Goal: Task Accomplishment & Management: Complete application form

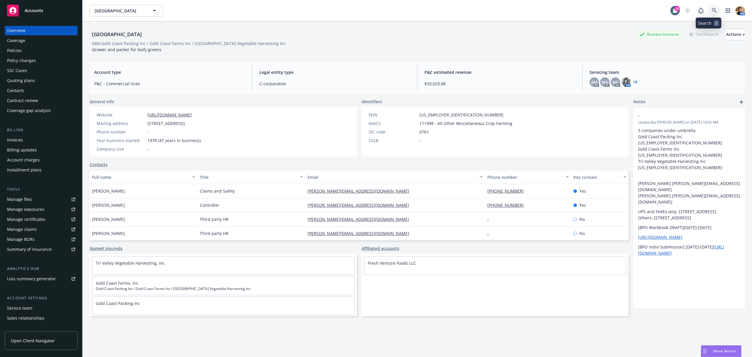
click at [712, 10] on icon at bounding box center [714, 10] width 5 height 5
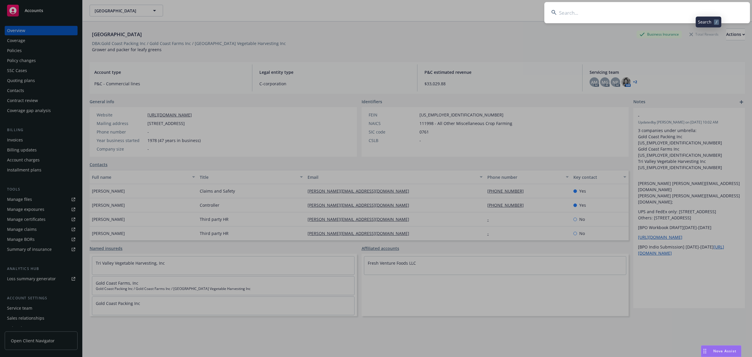
click at [700, 11] on input at bounding box center [647, 12] width 206 height 21
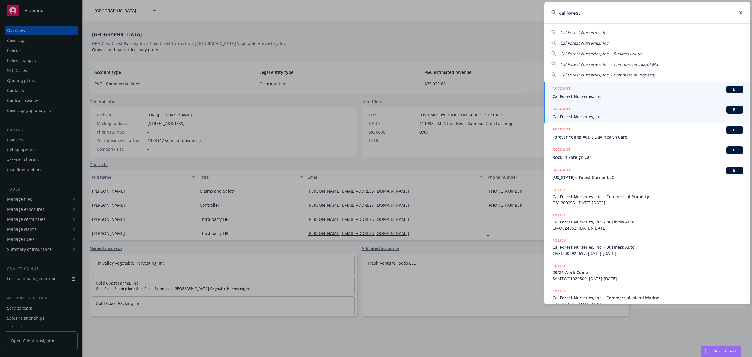
type input "cal forest"
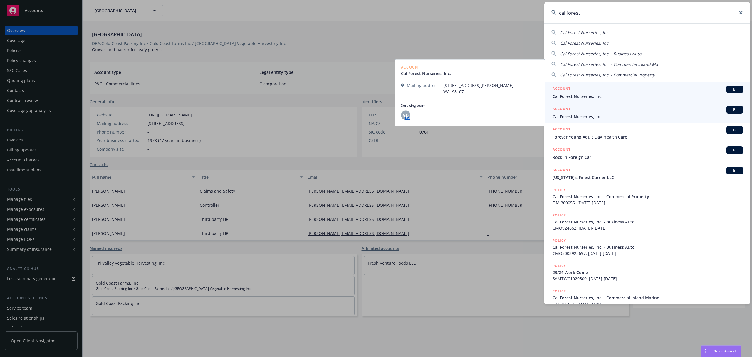
click at [571, 111] on div "ACCOUNT BI" at bounding box center [648, 110] width 190 height 8
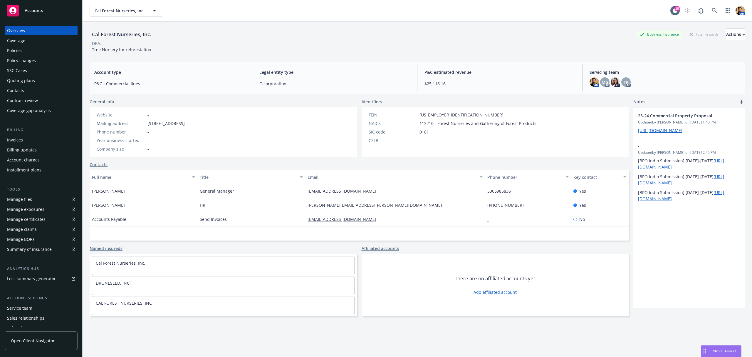
click at [19, 81] on div "Quoting plans" at bounding box center [21, 80] width 28 height 9
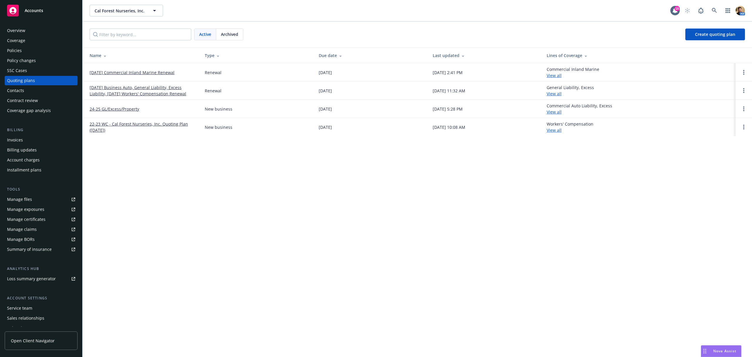
click at [127, 88] on link "[DATE] Business Auto, General Liability, Excess Liability, [DATE] Workers' Comp…" at bounding box center [143, 90] width 106 height 12
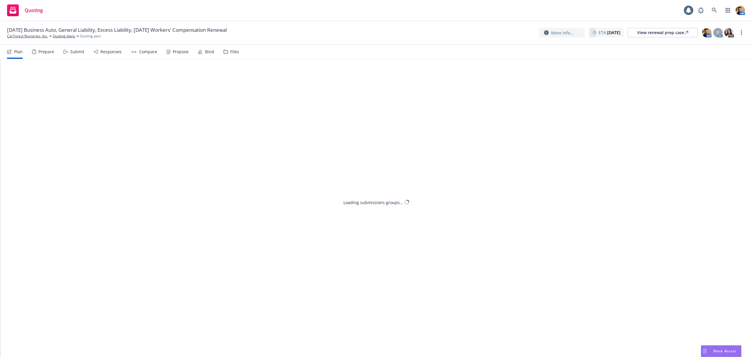
click at [233, 54] on div "Files" at bounding box center [232, 52] width 16 height 14
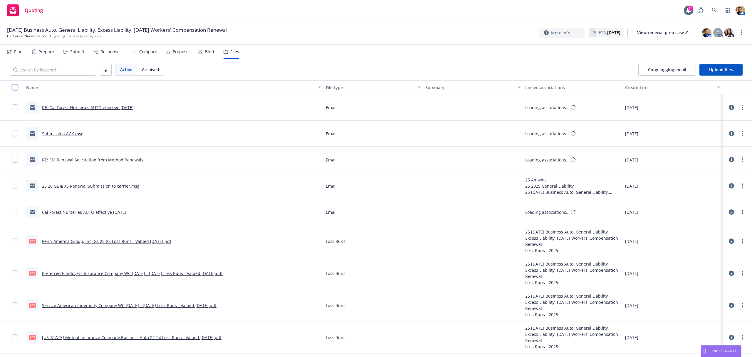
click at [15, 87] on input "checkbox" at bounding box center [15, 87] width 6 height 6
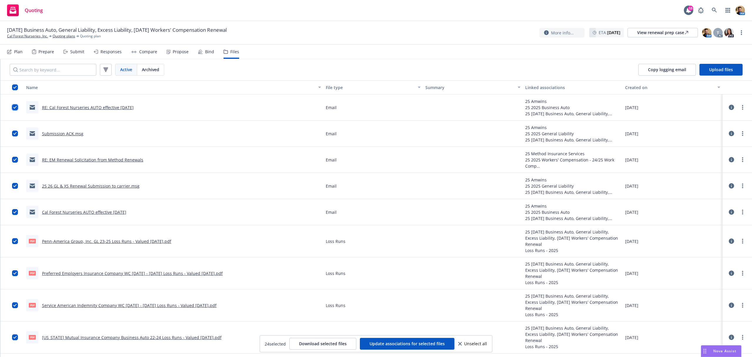
click at [13, 107] on input "checkbox" at bounding box center [15, 107] width 6 height 6
click at [14, 133] on input "checkbox" at bounding box center [15, 133] width 6 height 6
click at [14, 158] on input "checkbox" at bounding box center [15, 160] width 6 height 6
click at [15, 188] on input "checkbox" at bounding box center [15, 186] width 6 height 6
click at [16, 211] on input "checkbox" at bounding box center [15, 212] width 6 height 6
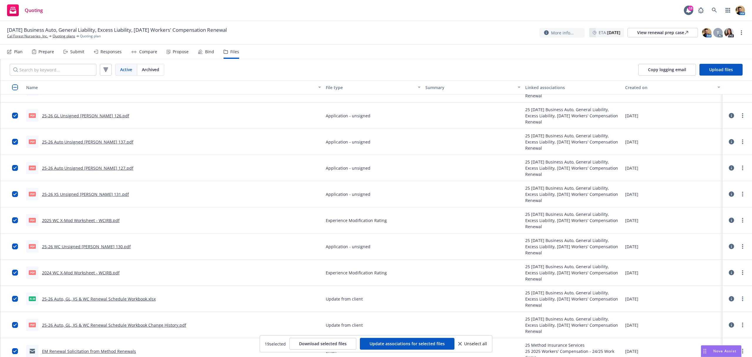
scroll to position [362, 0]
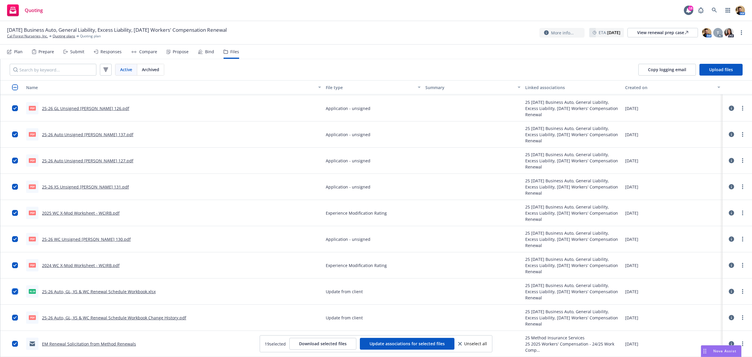
click at [15, 290] on input "checkbox" at bounding box center [15, 291] width 6 height 6
drag, startPoint x: 14, startPoint y: 343, endPoint x: 14, endPoint y: 333, distance: 10.6
click at [14, 343] on input "checkbox" at bounding box center [15, 344] width 6 height 6
click at [15, 318] on input "checkbox" at bounding box center [15, 317] width 6 height 6
click at [336, 343] on span "Download selected files" at bounding box center [323, 344] width 48 height 6
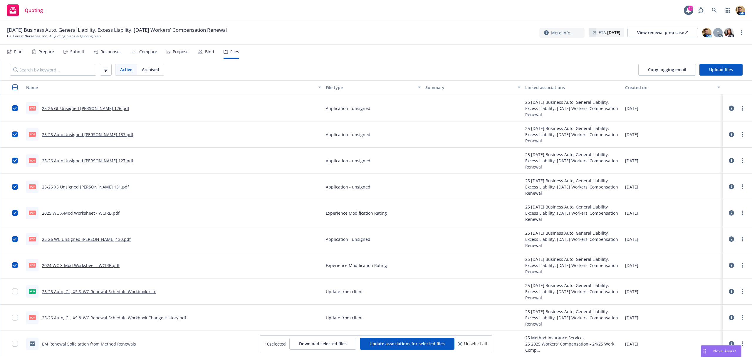
click at [11, 52] on icon at bounding box center [9, 51] width 5 height 5
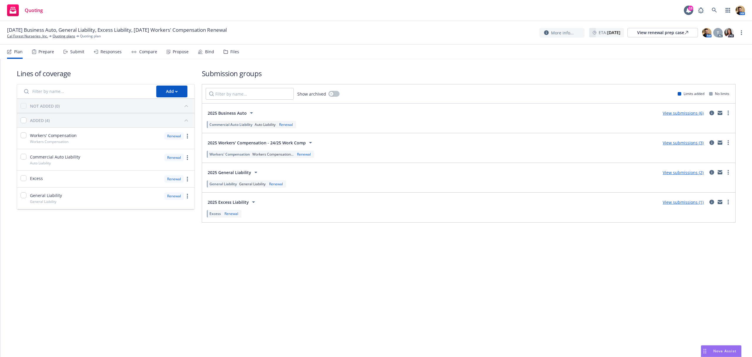
click at [71, 51] on div "Submit" at bounding box center [77, 51] width 14 height 5
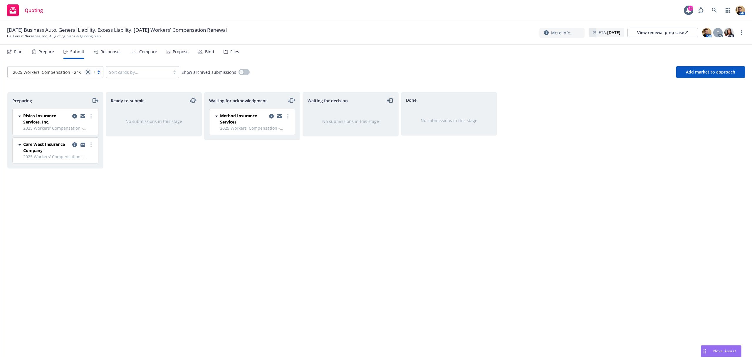
click at [87, 73] on icon "close" at bounding box center [88, 72] width 4 height 4
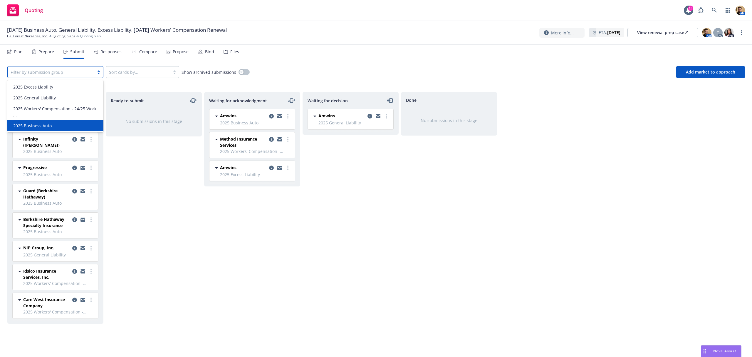
click at [136, 242] on div "Ready to submit No submissions in this stage" at bounding box center [154, 218] width 96 height 252
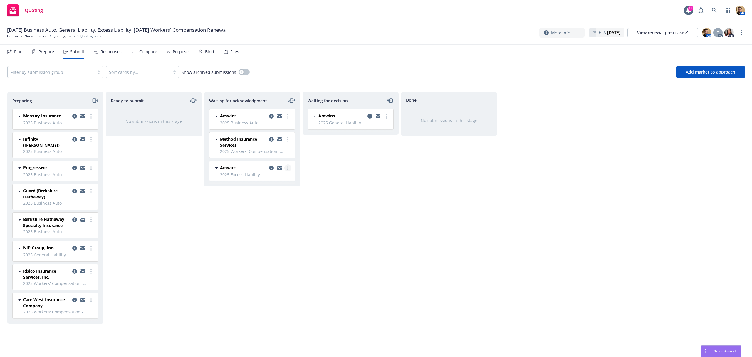
click at [289, 169] on link "more" at bounding box center [287, 167] width 7 height 7
click at [275, 181] on span "Log acknowledgement" at bounding box center [261, 180] width 58 height 6
click at [73, 246] on icon "copy logging email" at bounding box center [74, 248] width 5 height 5
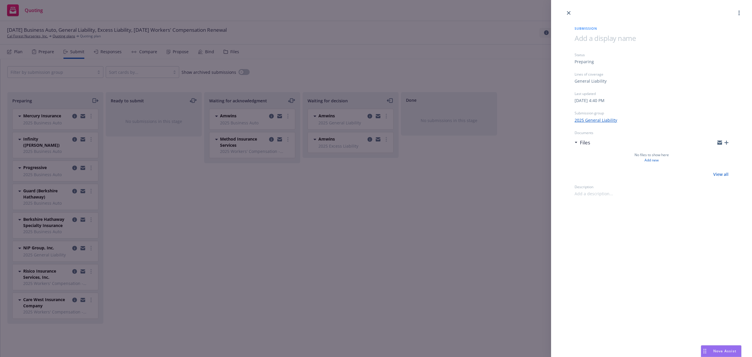
click at [324, 233] on div "Submission Status Preparing Lines of coverage General Liability Last updated [D…" at bounding box center [376, 178] width 752 height 357
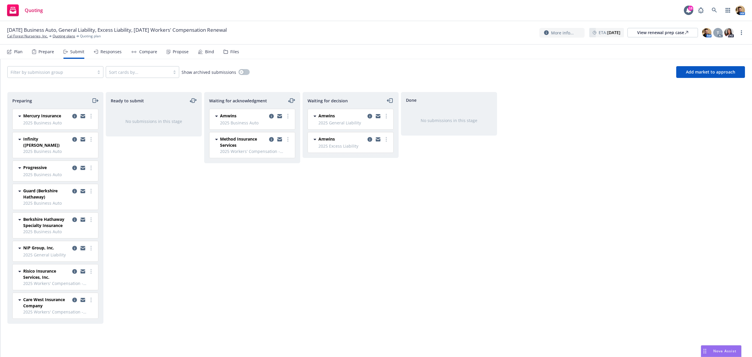
click at [82, 246] on icon "copy logging email" at bounding box center [83, 247] width 5 height 2
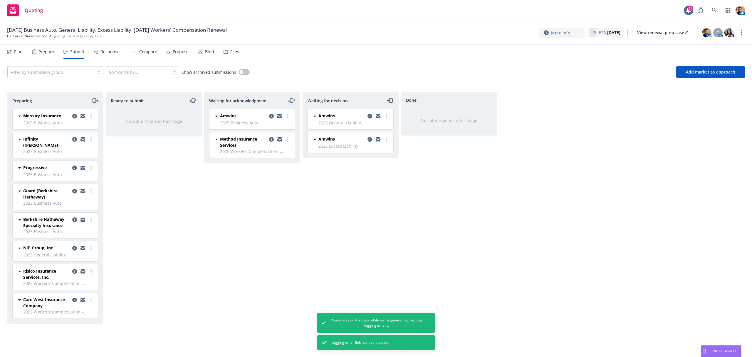
click at [49, 70] on div at bounding box center [51, 71] width 81 height 7
click at [45, 106] on span "2025 Workers' Compensation - 24/25 Work ..." at bounding box center [56, 111] width 87 height 12
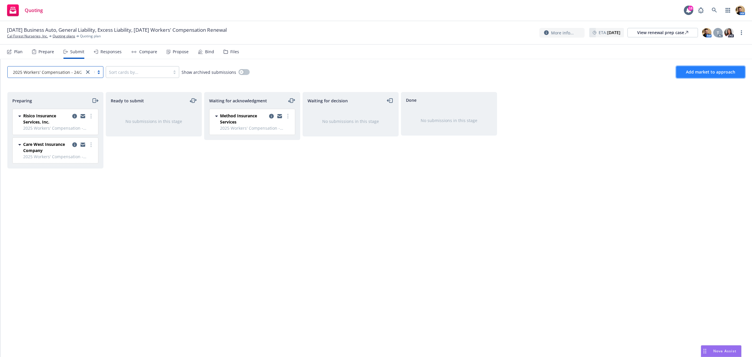
click at [708, 73] on span "Add market to approach" at bounding box center [710, 72] width 49 height 6
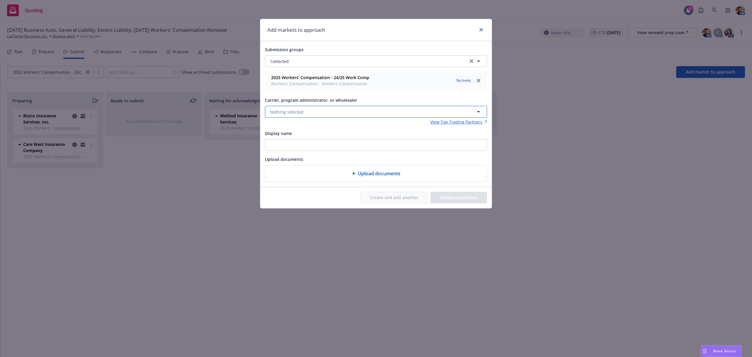
click at [283, 113] on span "Nothing selected" at bounding box center [286, 112] width 33 height 6
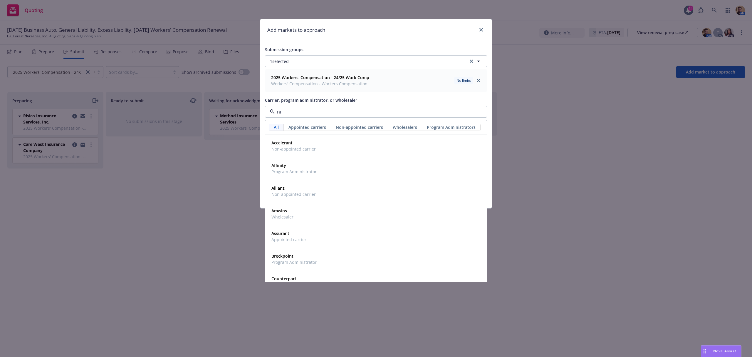
type input "nip"
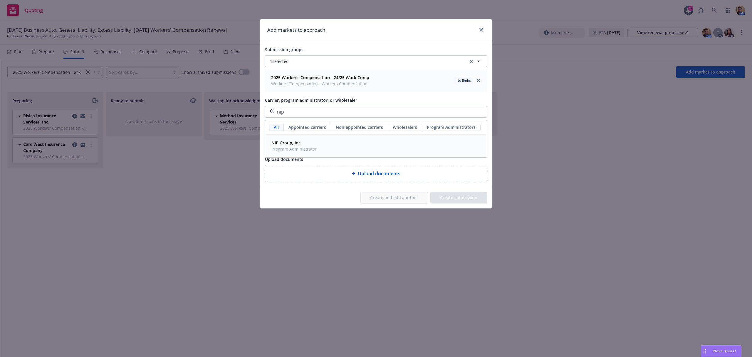
click at [289, 142] on strong "NIP Group, Inc." at bounding box center [286, 143] width 30 height 6
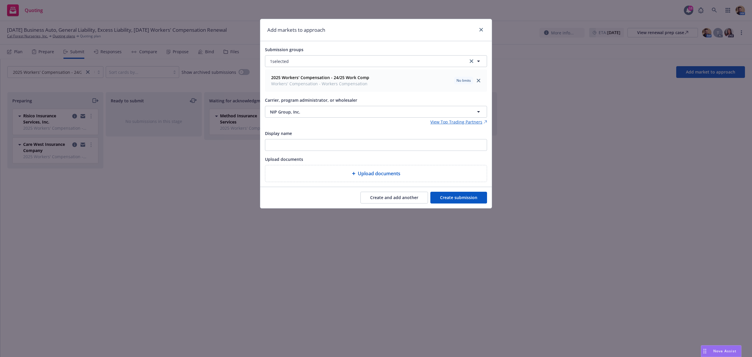
click at [448, 201] on button "Create submission" at bounding box center [458, 198] width 57 height 12
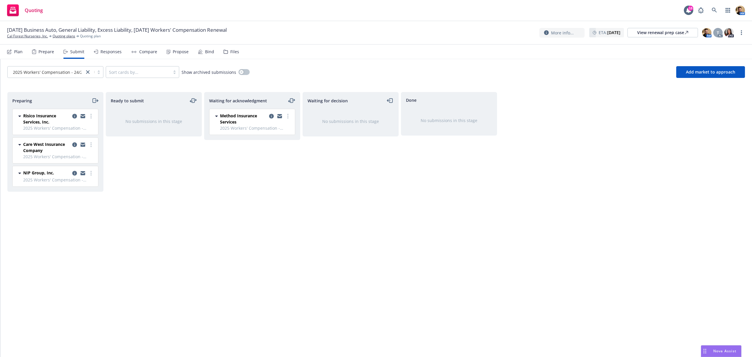
click at [94, 173] on div at bounding box center [83, 173] width 24 height 7
click at [91, 172] on circle "more" at bounding box center [90, 171] width 1 height 1
click at [86, 185] on span "Complete preparation" at bounding box center [64, 186] width 58 height 6
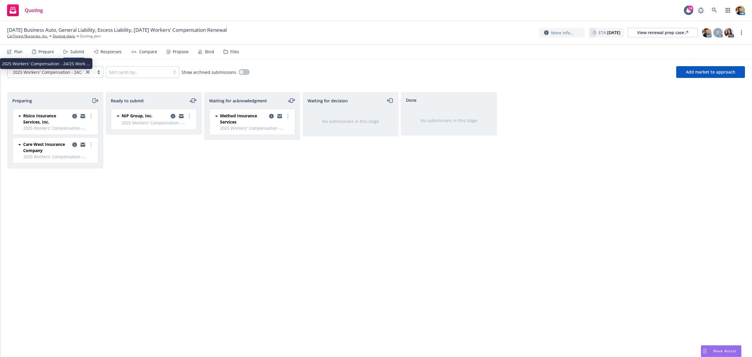
click at [50, 72] on span "2025 Workers' Compensation - 24/25 Work ..." at bounding box center [57, 72] width 88 height 6
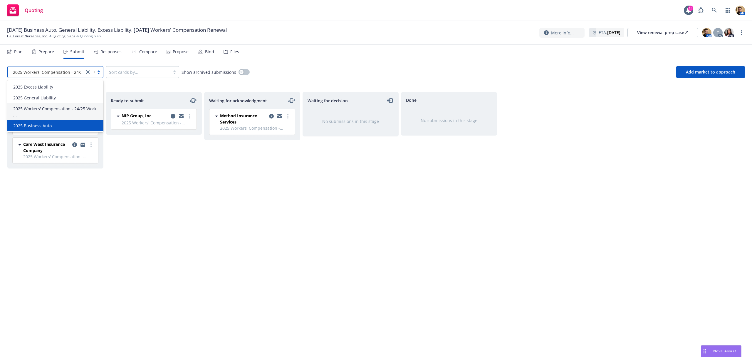
click at [41, 123] on span "2025 Business Auto" at bounding box center [32, 126] width 38 height 6
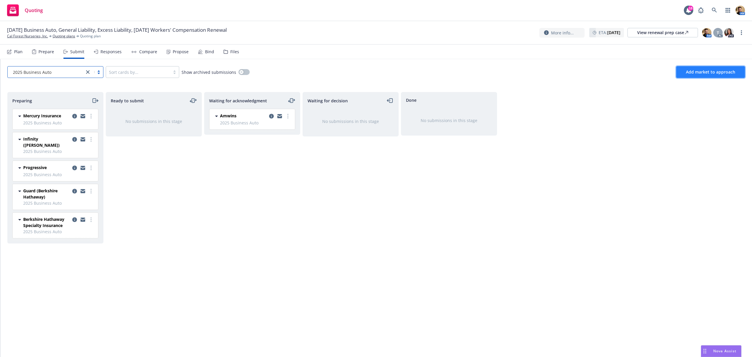
click at [702, 76] on button "Add market to approach" at bounding box center [710, 72] width 69 height 12
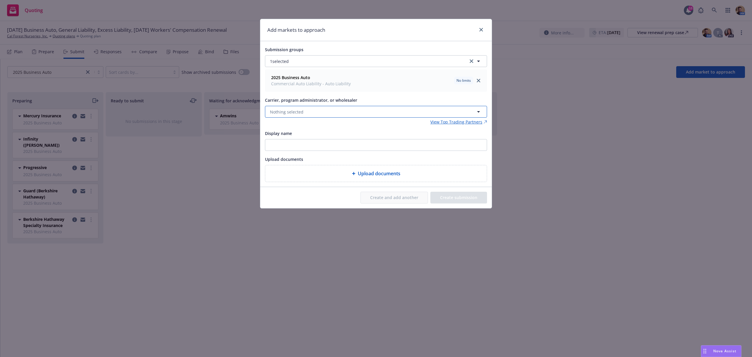
click at [287, 113] on span "Nothing selected" at bounding box center [286, 112] width 33 height 6
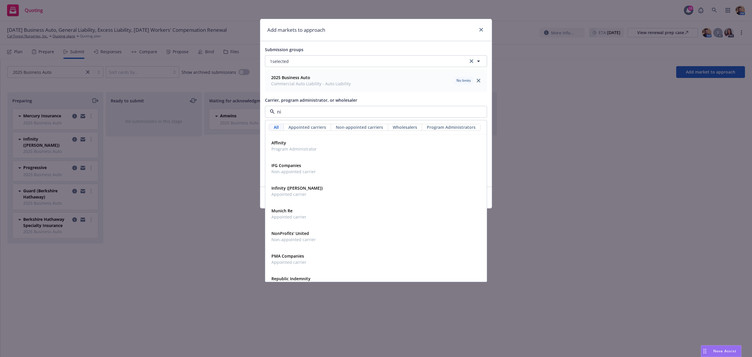
type input "nip"
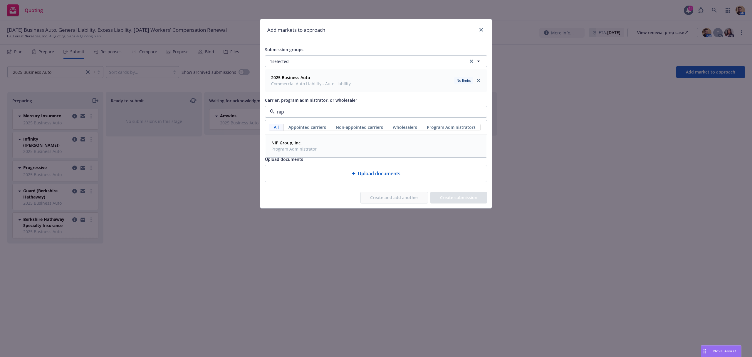
click at [280, 148] on span "Program Administrator" at bounding box center [293, 149] width 45 height 6
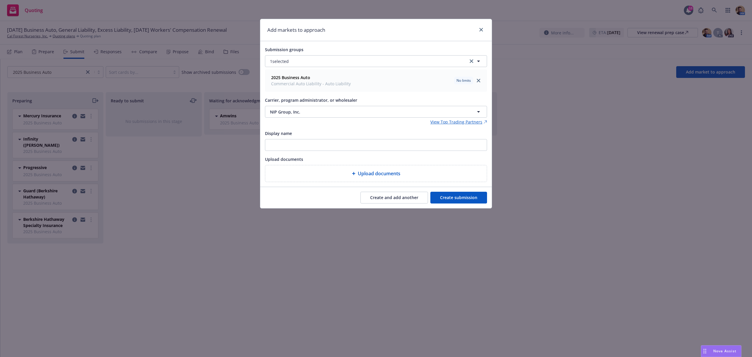
click at [456, 197] on button "Create submission" at bounding box center [458, 198] width 57 height 12
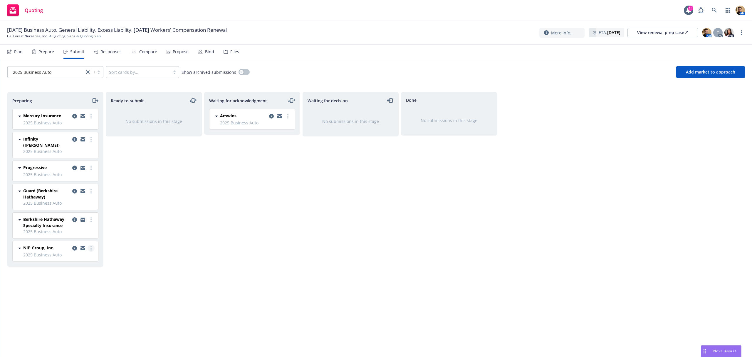
click at [93, 245] on link "more" at bounding box center [91, 247] width 7 height 7
click at [78, 256] on span "Complete preparation" at bounding box center [64, 256] width 58 height 6
click at [43, 71] on span "2025 Business Auto" at bounding box center [32, 72] width 38 height 6
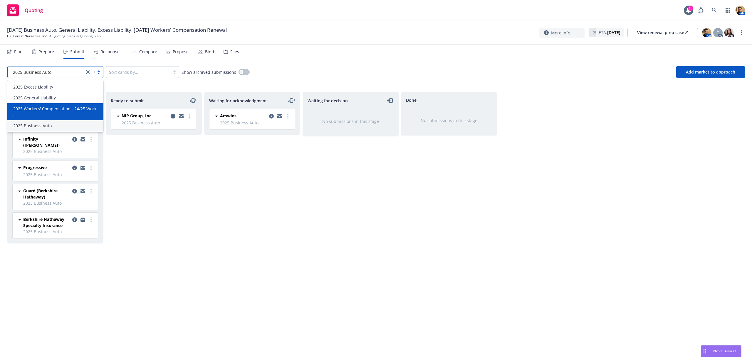
click at [34, 108] on span "2025 Workers' Compensation - 24/25 Work ..." at bounding box center [56, 111] width 87 height 12
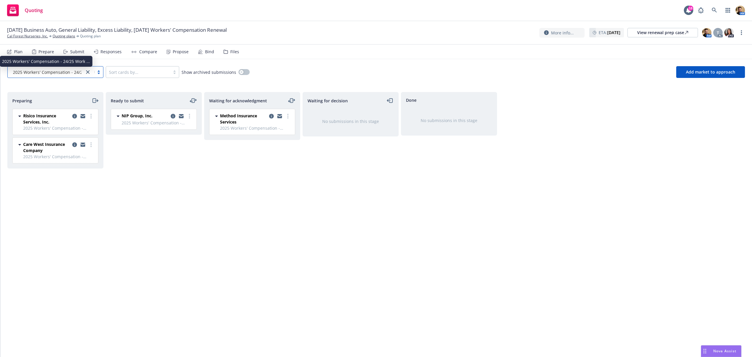
click at [35, 72] on span "2025 Workers' Compensation - 24/25 Work ..." at bounding box center [57, 72] width 88 height 6
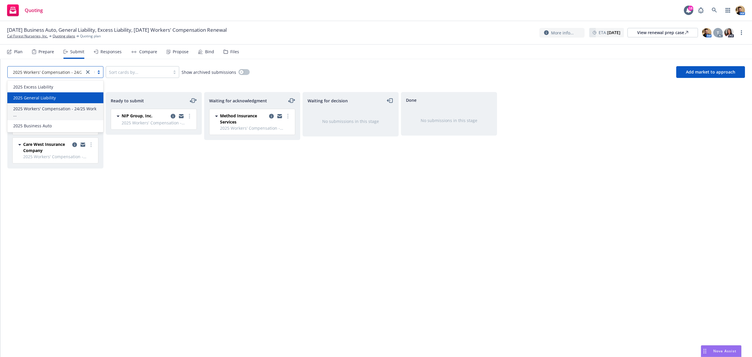
click at [40, 98] on span "2025 General Liability" at bounding box center [34, 98] width 43 height 6
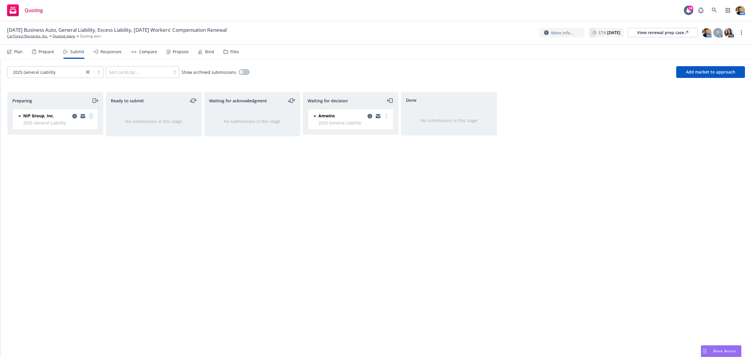
click at [90, 115] on icon "more" at bounding box center [90, 116] width 1 height 5
click at [74, 127] on span "Complete preparation" at bounding box center [64, 128] width 58 height 6
click at [56, 73] on div "2025 General Liability" at bounding box center [46, 72] width 71 height 6
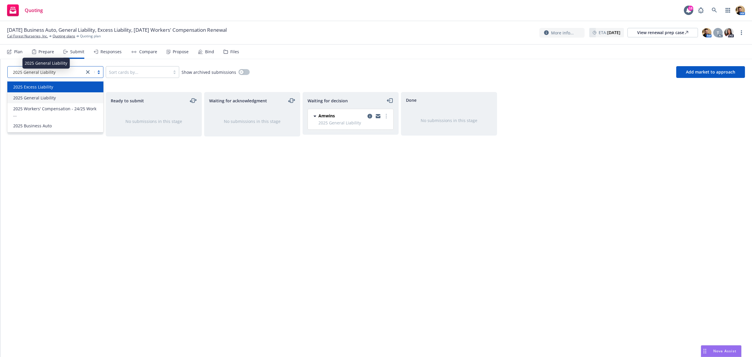
click at [52, 87] on div "2025 Excess Liability" at bounding box center [55, 87] width 89 height 6
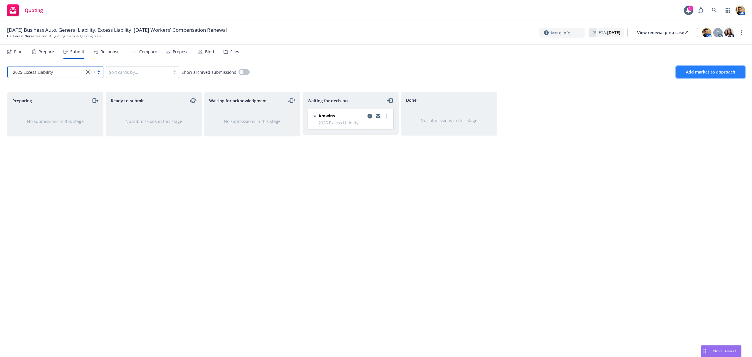
click at [700, 72] on span "Add market to approach" at bounding box center [710, 72] width 49 height 6
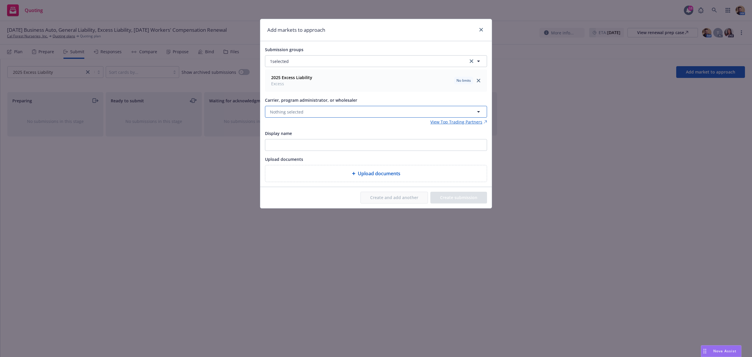
click at [291, 113] on span "Nothing selected" at bounding box center [286, 112] width 33 height 6
type input "nip"
click at [279, 143] on strong "NIP Group, Inc." at bounding box center [286, 143] width 30 height 6
click at [449, 199] on button "Create submission" at bounding box center [458, 198] width 57 height 12
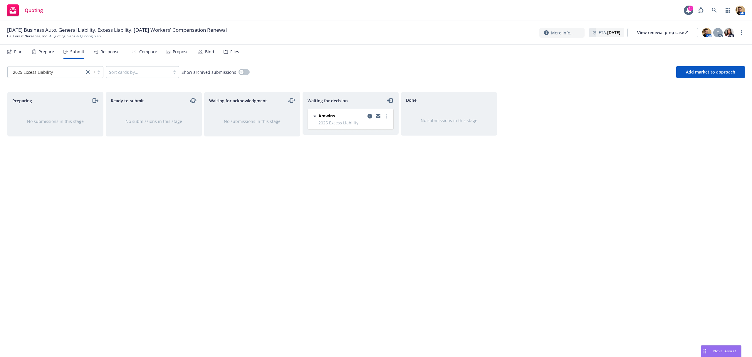
click at [161, 170] on div "Ready to submit No submissions in this stage" at bounding box center [154, 218] width 96 height 252
click at [89, 117] on link "more" at bounding box center [91, 116] width 7 height 7
click at [81, 129] on span "Complete preparation" at bounding box center [64, 128] width 58 height 6
click at [61, 72] on div "2025 Excess Liability" at bounding box center [46, 72] width 71 height 6
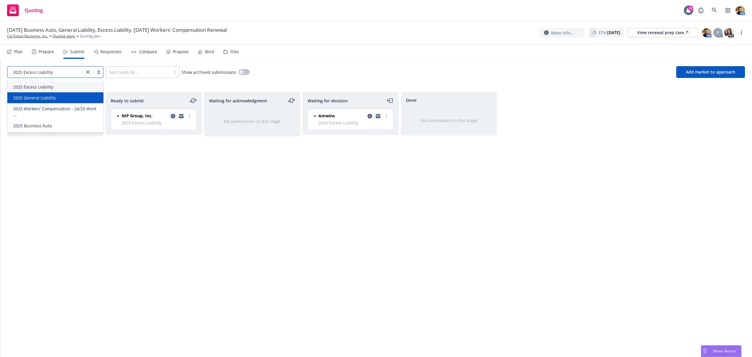
click at [51, 93] on div "2025 General Liability" at bounding box center [55, 97] width 96 height 11
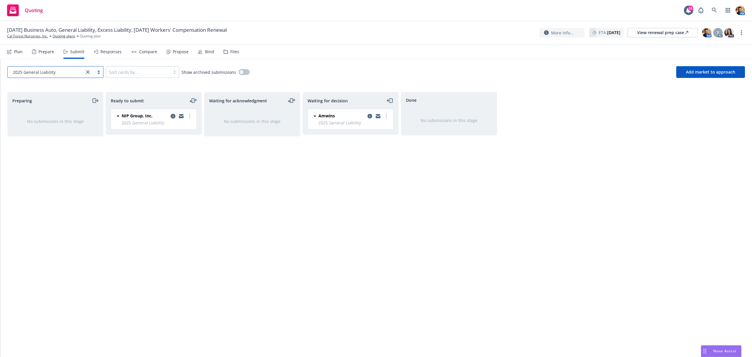
click at [173, 115] on icon "copy logging email" at bounding box center [173, 116] width 5 height 5
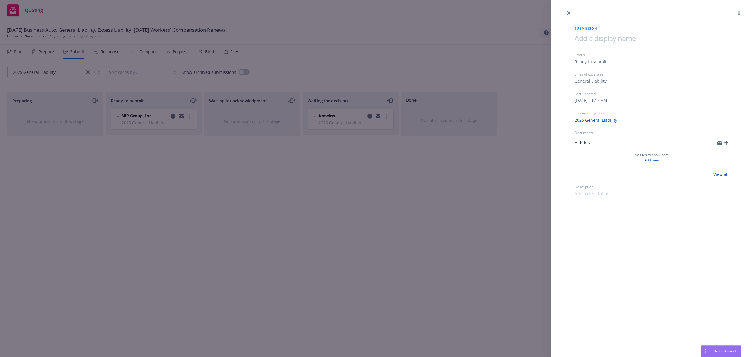
click at [727, 140] on icon "button" at bounding box center [727, 142] width 4 height 4
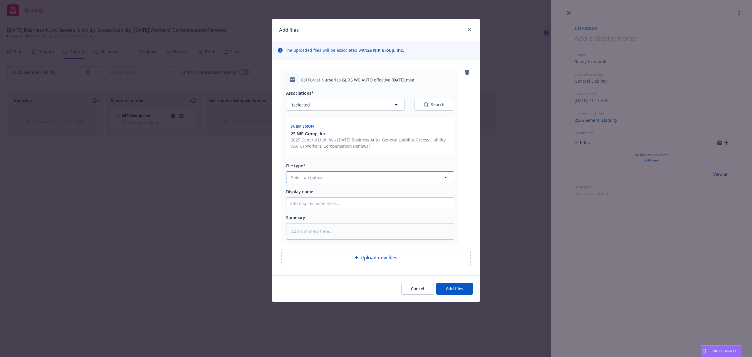
click at [304, 178] on span "Select an option" at bounding box center [307, 177] width 32 height 6
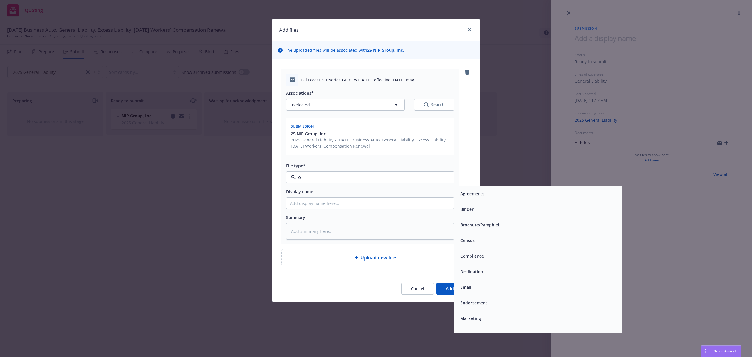
type input "em"
click at [488, 205] on div "Email" at bounding box center [538, 209] width 160 height 9
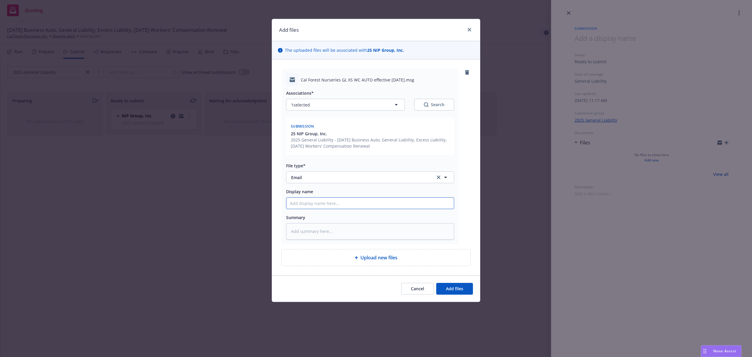
click at [361, 201] on input "Display name" at bounding box center [369, 202] width 167 height 11
type textarea "x"
type input "N"
type textarea "x"
type input "NO"
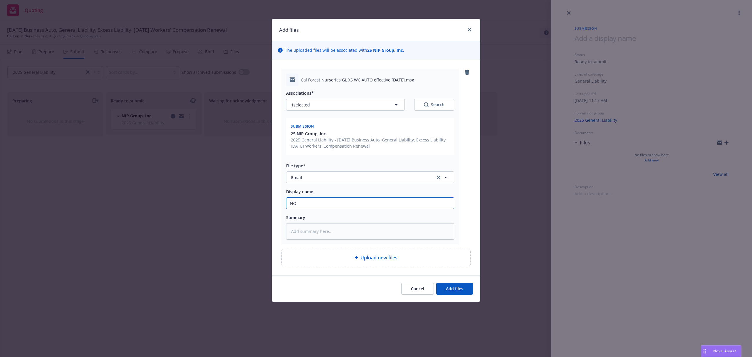
type textarea "x"
type input "N"
type textarea "x"
type input "NI"
type textarea "x"
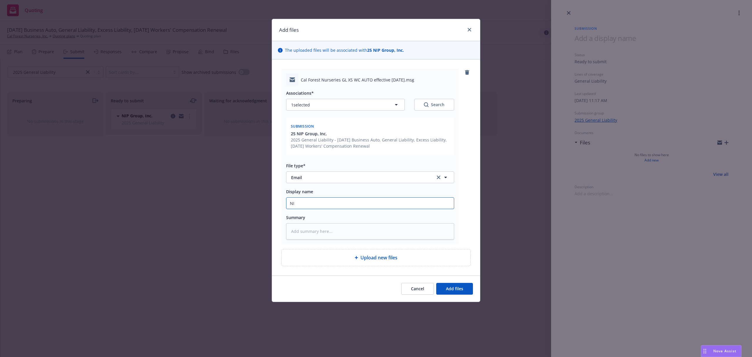
type input "NIP"
type textarea "x"
type input "NIP"
type textarea "x"
type input "NIP g"
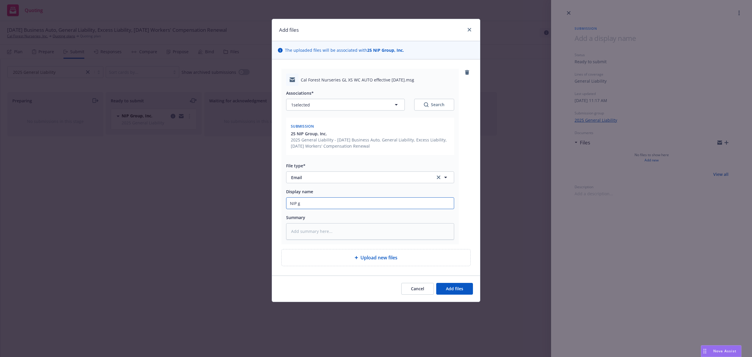
type textarea "x"
type input "NIP gr"
type textarea "x"
type input "NIP gro"
type textarea "x"
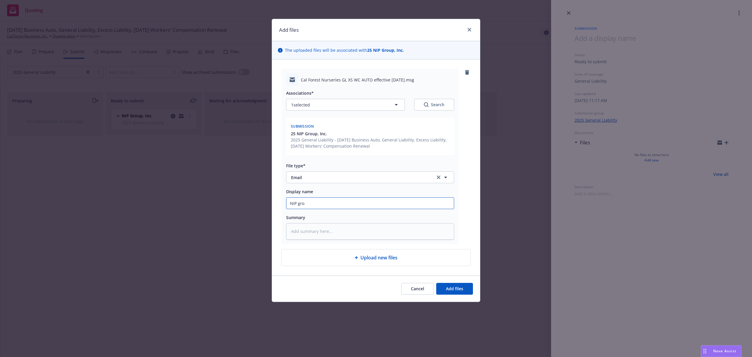
type input "NIP grou"
type textarea "x"
type input "NIP group"
type textarea "x"
type input "NIP group"
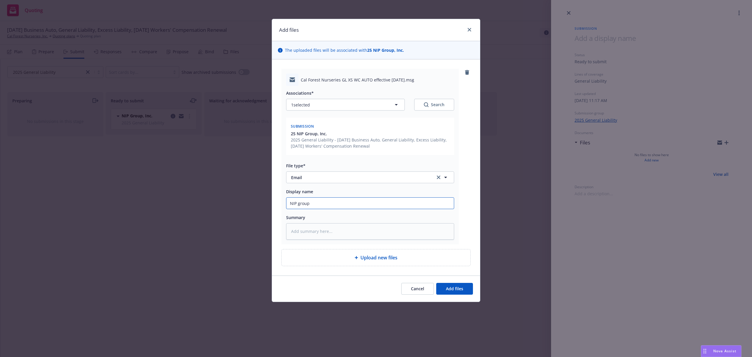
type textarea "x"
type input "NIP group s"
type textarea "x"
type input "NIP group su"
type textarea "x"
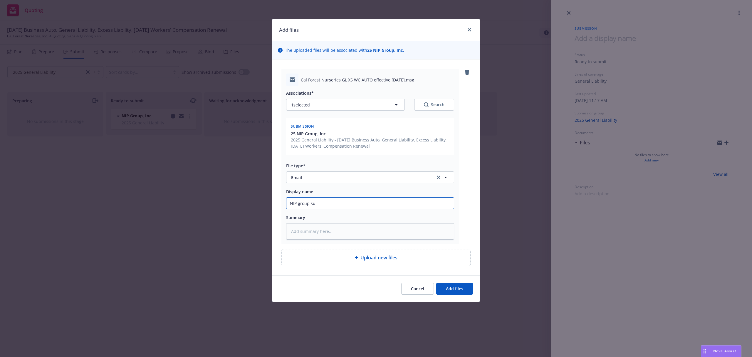
type input "NIP group sub"
type textarea "x"
type input "NIP group subm"
type textarea "x"
type input "NIP group submis"
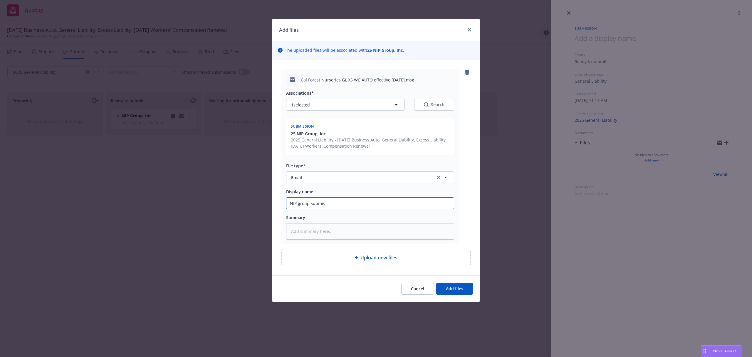
type textarea "x"
type input "NIP group submissi"
type textarea "x"
type input "NIP group submissio"
type textarea "x"
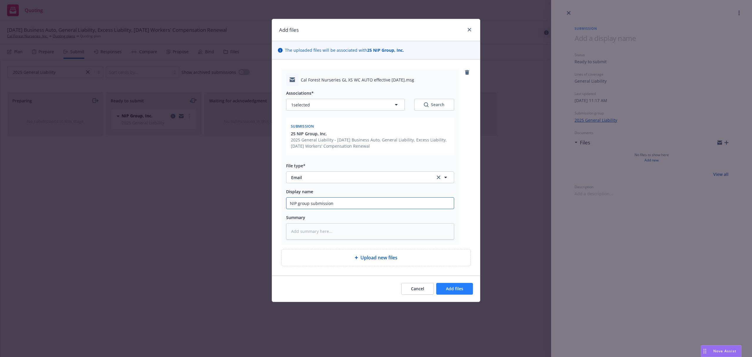
type input "NIP group submission"
click at [447, 292] on button "Add files" at bounding box center [454, 289] width 37 height 12
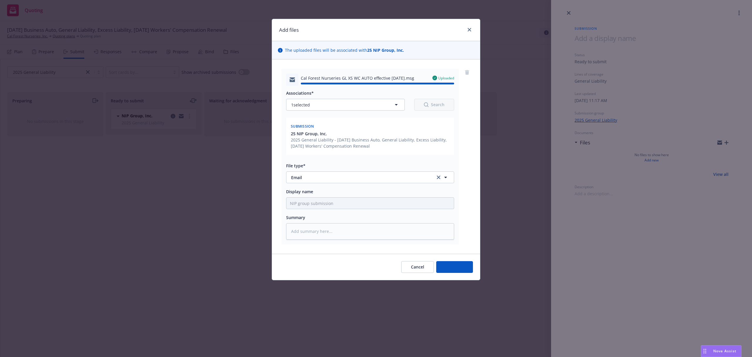
type textarea "x"
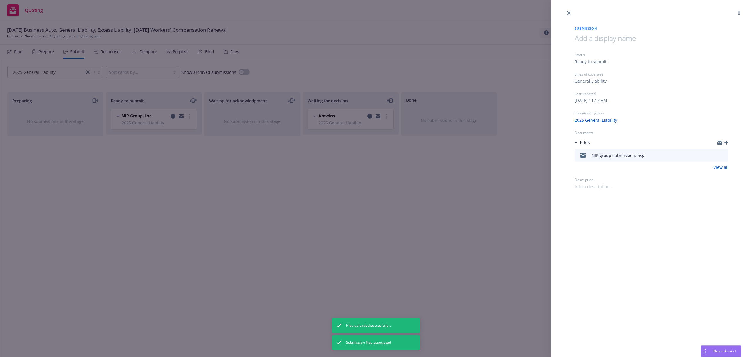
click at [260, 160] on div "Submission Status Ready to submit Lines of coverage General Liability Last upda…" at bounding box center [376, 178] width 752 height 357
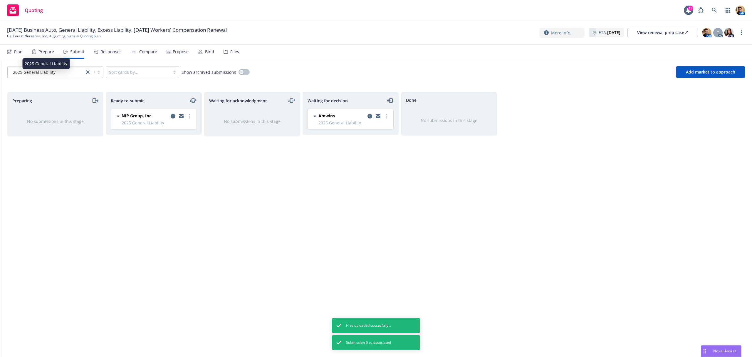
click at [59, 70] on body "Quoting 18 AM [DATE] Business Auto, General Liability, Excess Liability, [DATE]…" at bounding box center [376, 178] width 752 height 357
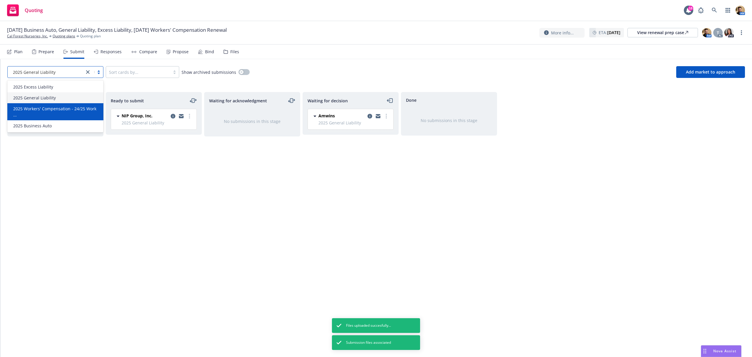
click at [51, 111] on span "2025 Workers' Compensation - 24/25 Work ..." at bounding box center [56, 111] width 87 height 12
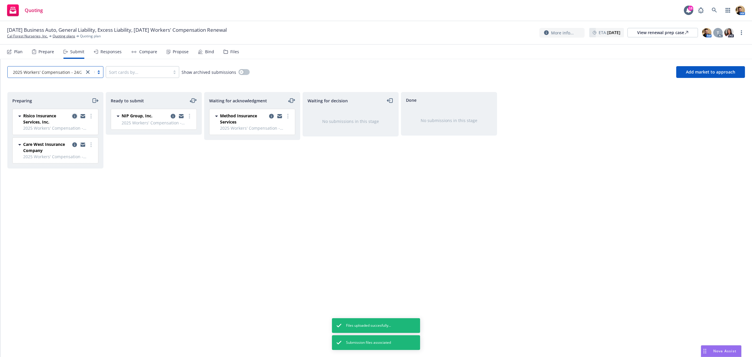
click at [74, 116] on icon "copy logging email" at bounding box center [74, 116] width 5 height 5
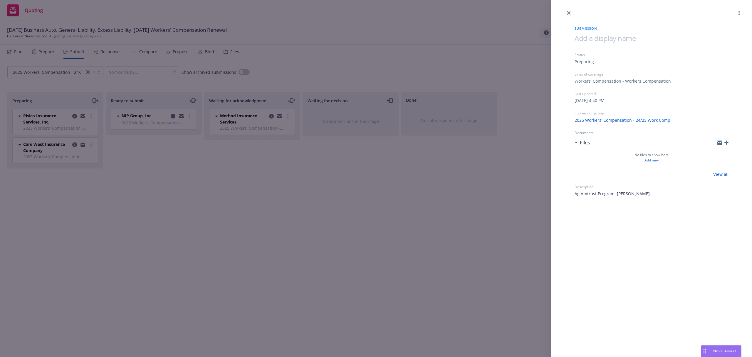
click at [81, 117] on div "Submission Status Preparing Lines of coverage Workers' Compensation - Workers C…" at bounding box center [376, 178] width 752 height 357
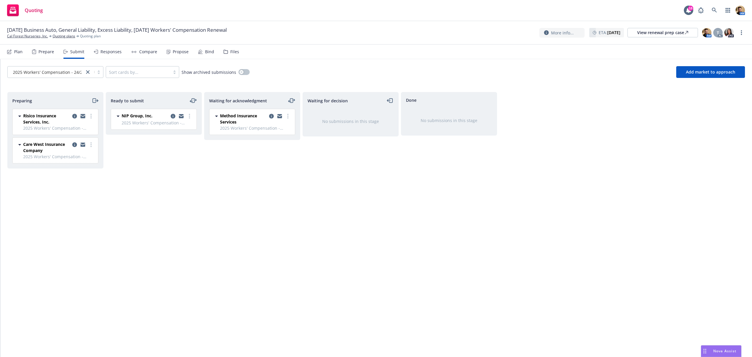
click at [84, 116] on icon "copy logging email" at bounding box center [83, 116] width 5 height 4
click at [92, 115] on link "more" at bounding box center [91, 116] width 7 height 7
click at [86, 124] on link "Complete preparation" at bounding box center [64, 129] width 59 height 12
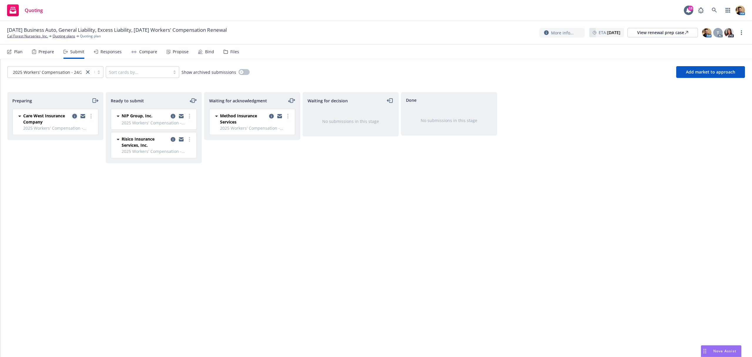
click at [74, 118] on icon "copy logging email" at bounding box center [74, 116] width 5 height 5
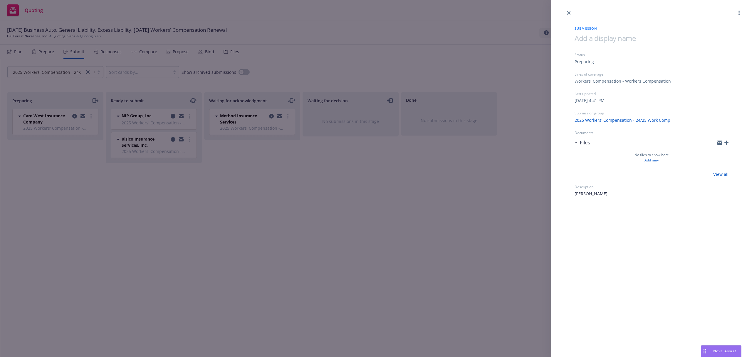
click at [84, 115] on div "Submission Status Preparing Lines of coverage Workers' Compensation - Workers C…" at bounding box center [376, 178] width 752 height 357
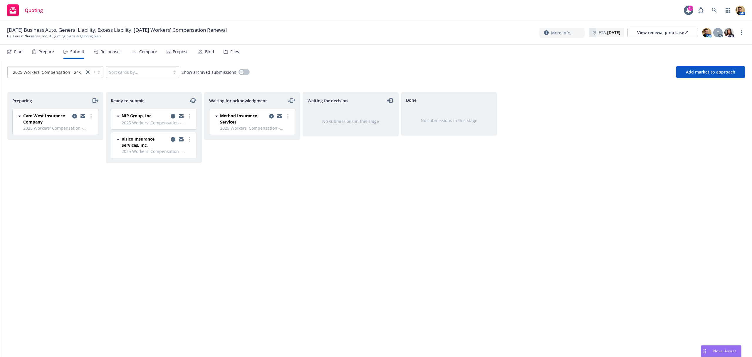
click at [84, 115] on icon "copy logging email" at bounding box center [83, 115] width 5 height 2
click at [698, 66] on button "Add market to approach" at bounding box center [710, 72] width 69 height 12
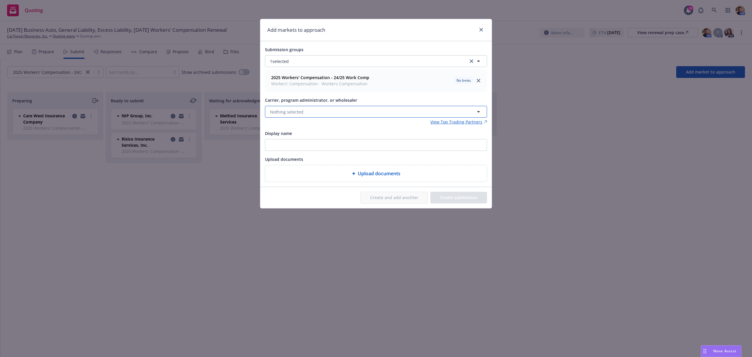
click at [295, 114] on span "Nothing selected" at bounding box center [286, 112] width 33 height 6
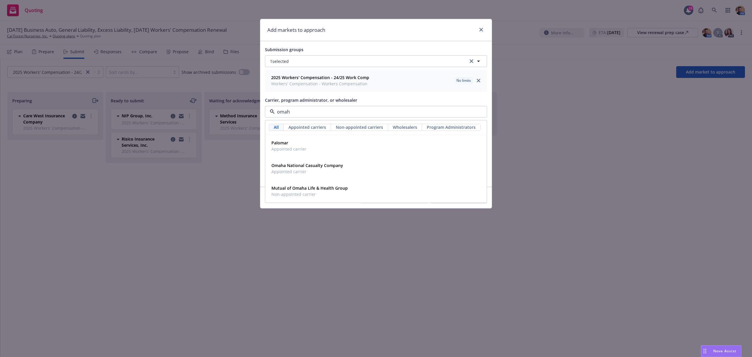
type input "omaha"
click at [292, 138] on div "Omaha National Casualty Company Appointed carrier" at bounding box center [376, 146] width 221 height 22
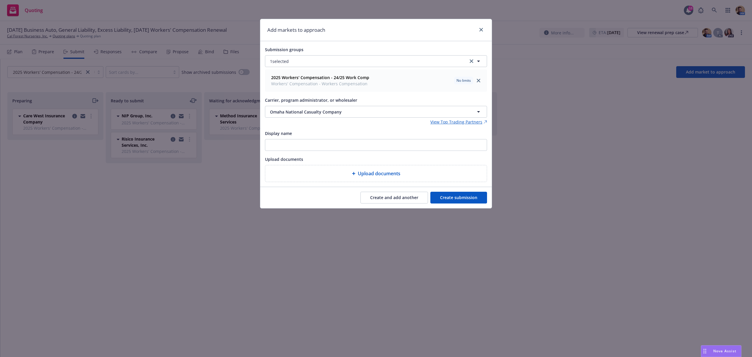
click at [456, 199] on button "Create submission" at bounding box center [458, 198] width 57 height 12
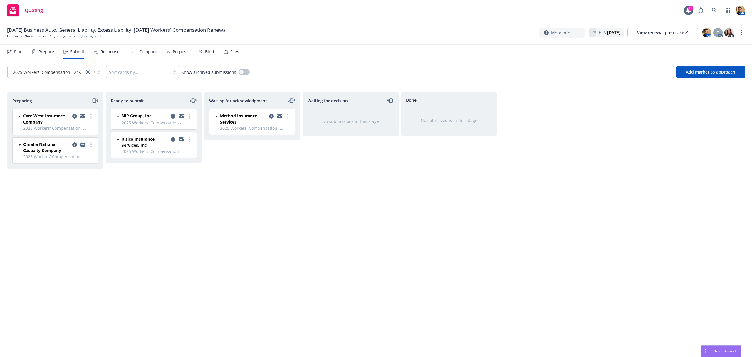
click at [82, 145] on icon "copy logging email" at bounding box center [83, 144] width 5 height 4
click at [690, 68] on button "Add market to approach" at bounding box center [710, 72] width 69 height 12
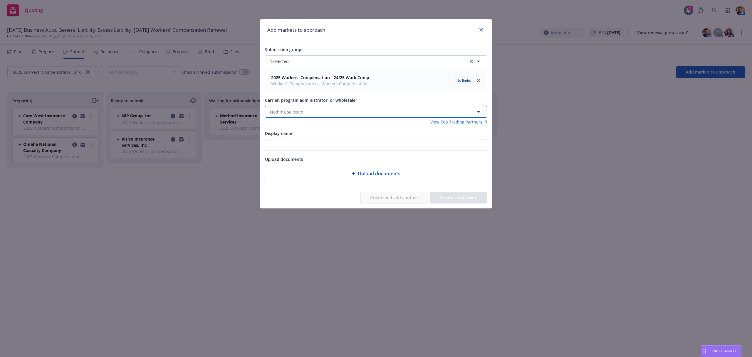
click at [327, 112] on button "Nothing selected" at bounding box center [376, 112] width 222 height 12
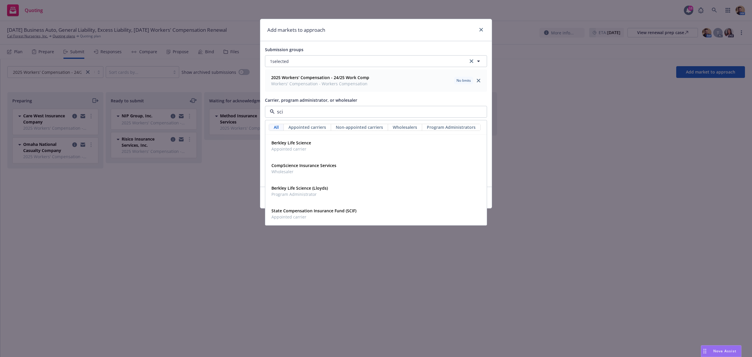
type input "scif"
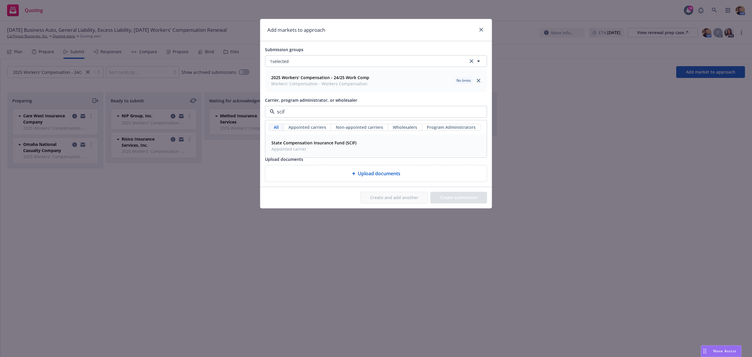
click at [281, 148] on span "Appointed carrier" at bounding box center [313, 149] width 85 height 6
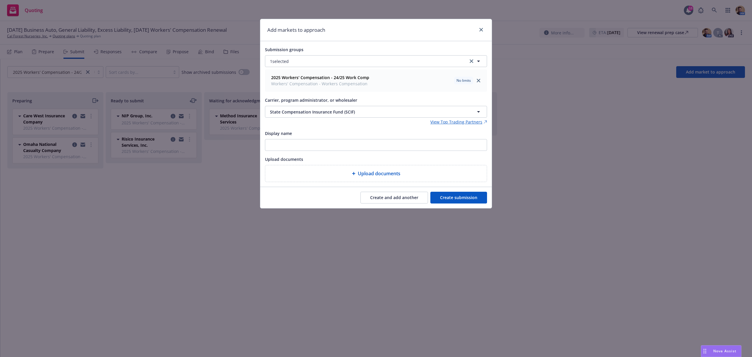
click at [447, 197] on button "Create submission" at bounding box center [458, 198] width 57 height 12
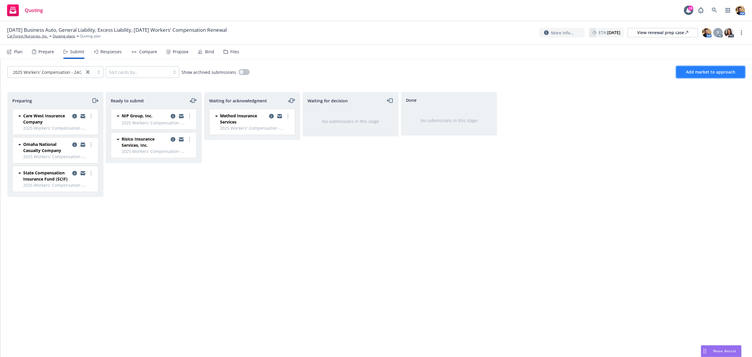
click at [716, 72] on span "Add market to approach" at bounding box center [710, 72] width 49 height 6
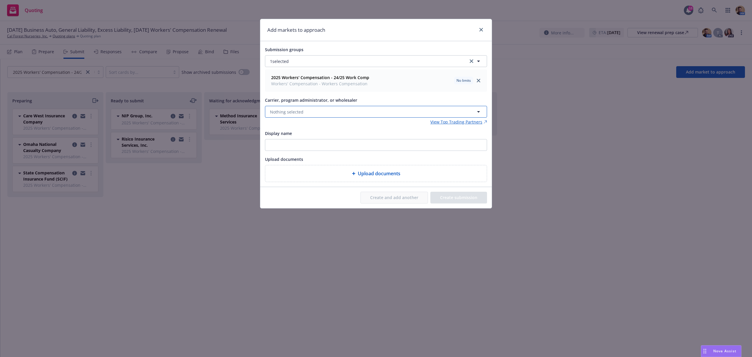
click at [307, 114] on button "Nothing selected" at bounding box center [376, 112] width 222 height 12
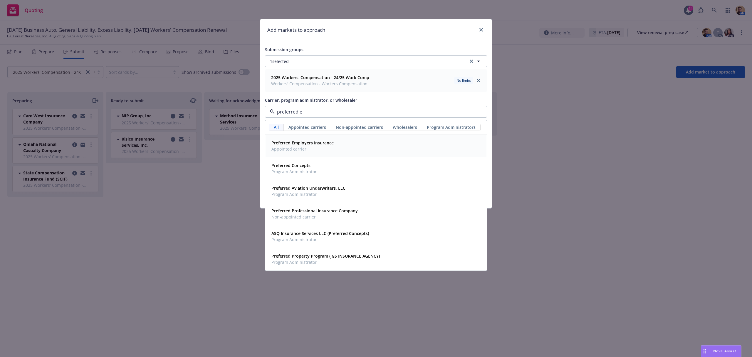
click at [301, 142] on strong "Preferred Employers Insurance" at bounding box center [302, 143] width 62 height 6
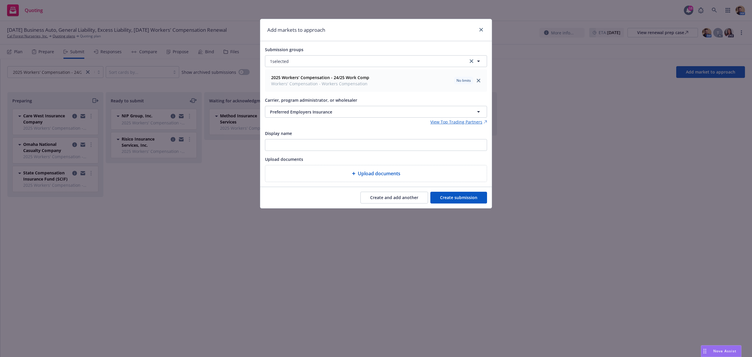
click at [407, 196] on button "Create and add another" at bounding box center [394, 198] width 68 height 12
click at [299, 111] on span "Nothing selected" at bounding box center [286, 112] width 33 height 6
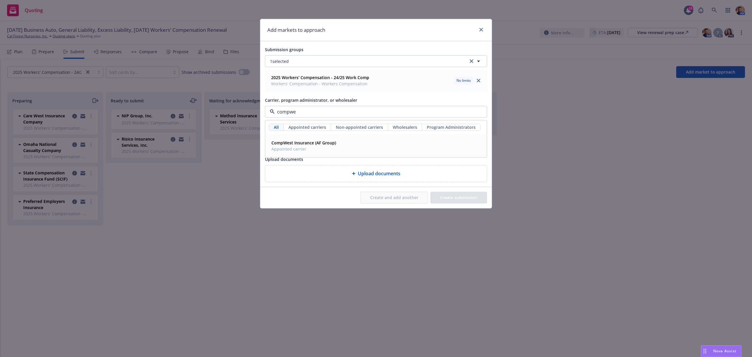
click at [299, 142] on strong "CompWest Insurance (AF Group)" at bounding box center [303, 143] width 65 height 6
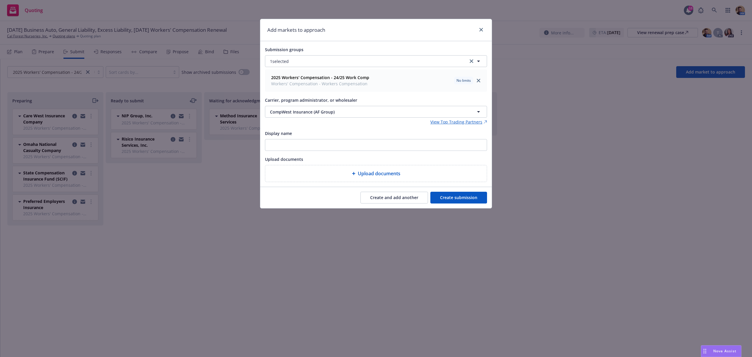
click at [374, 198] on button "Create and add another" at bounding box center [394, 198] width 68 height 12
click at [314, 113] on button "Nothing selected" at bounding box center [376, 112] width 222 height 12
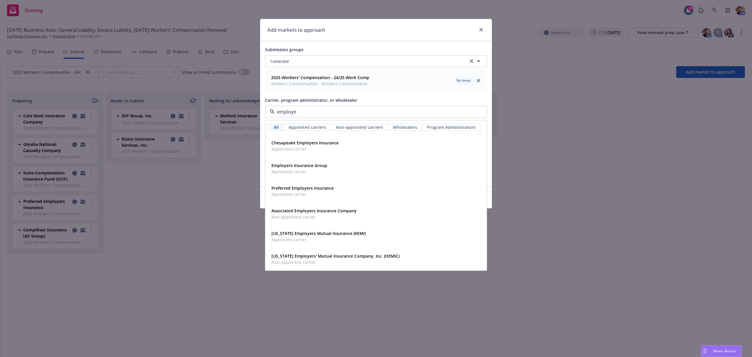
type input "employer"
click at [296, 172] on span "Appointed carrier" at bounding box center [299, 171] width 56 height 6
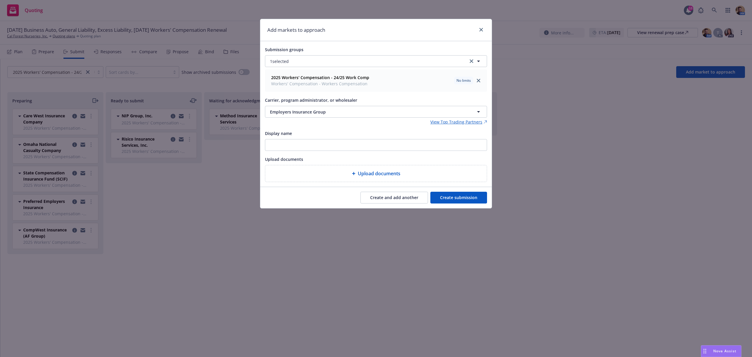
click at [383, 201] on button "Create and add another" at bounding box center [394, 198] width 68 height 12
click at [304, 113] on button "Nothing selected" at bounding box center [376, 112] width 222 height 12
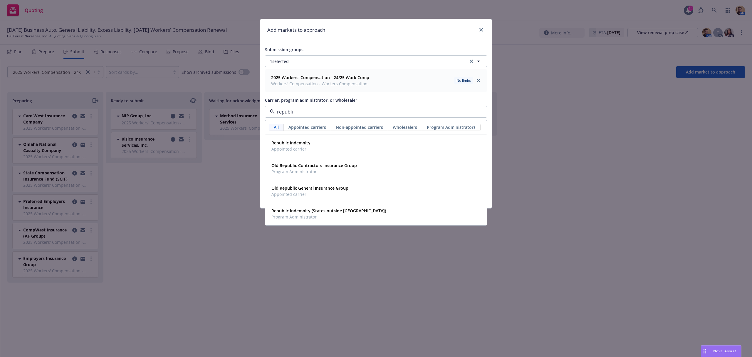
type input "republic"
click at [303, 151] on span "Appointed carrier" at bounding box center [290, 149] width 39 height 6
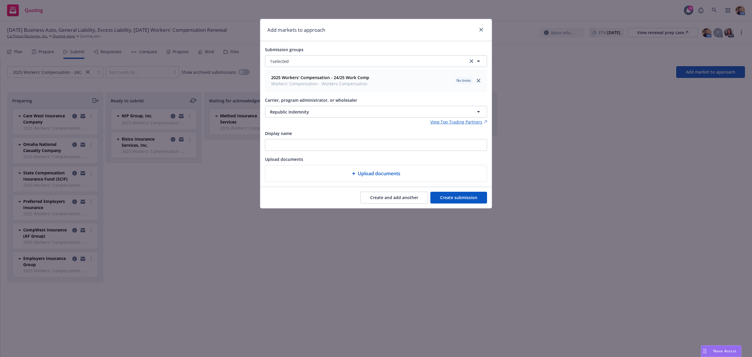
click at [457, 199] on button "Create submission" at bounding box center [458, 198] width 57 height 12
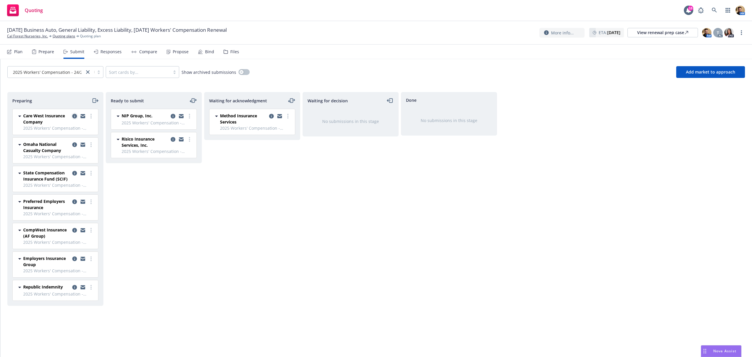
click at [74, 116] on icon "copy logging email" at bounding box center [74, 116] width 5 height 5
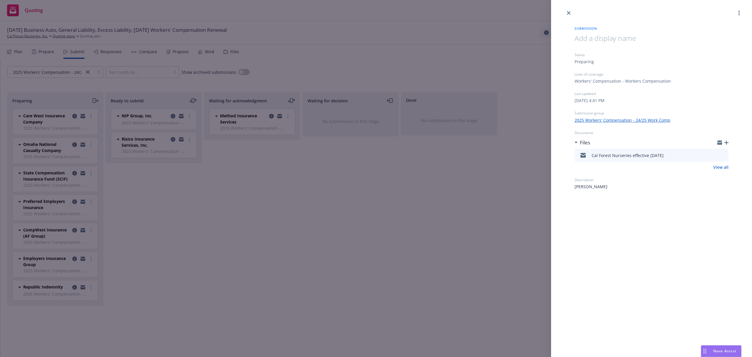
click at [213, 265] on div "Submission Status Preparing Lines of coverage Workers' Compensation - Workers C…" at bounding box center [376, 178] width 752 height 357
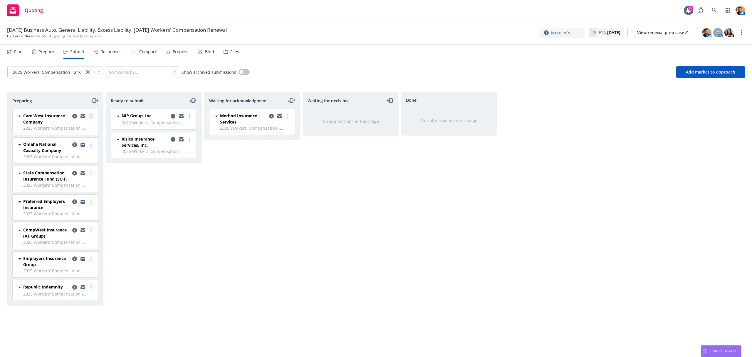
click at [89, 116] on link "more" at bounding box center [91, 116] width 7 height 7
click at [78, 127] on span "Complete preparation" at bounding box center [64, 128] width 58 height 6
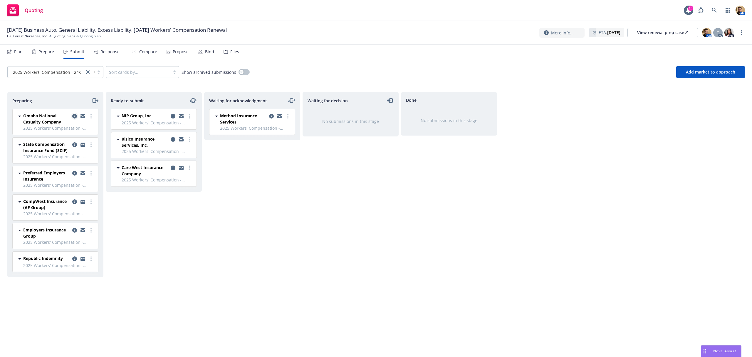
click at [73, 118] on icon "copy logging email" at bounding box center [74, 116] width 5 height 5
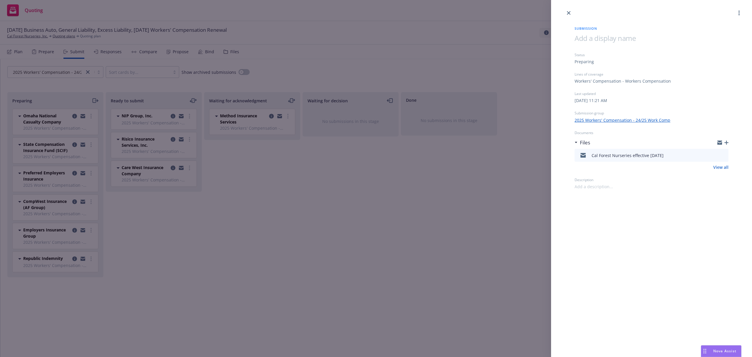
click at [92, 115] on div "Submission Status Preparing Lines of coverage Workers' Compensation - Workers C…" at bounding box center [376, 178] width 752 height 357
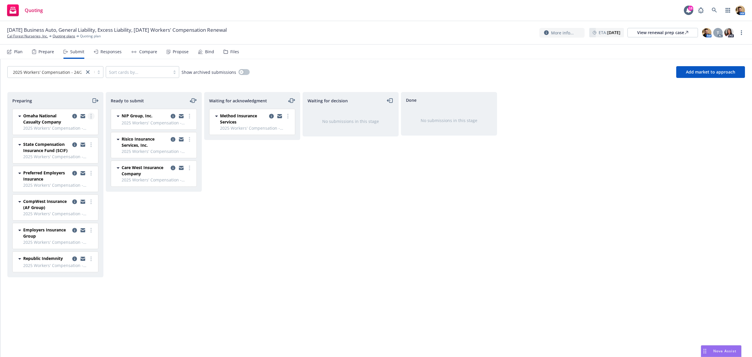
click at [92, 118] on link "more" at bounding box center [91, 116] width 7 height 7
click at [79, 129] on span "Complete preparation" at bounding box center [64, 128] width 58 height 6
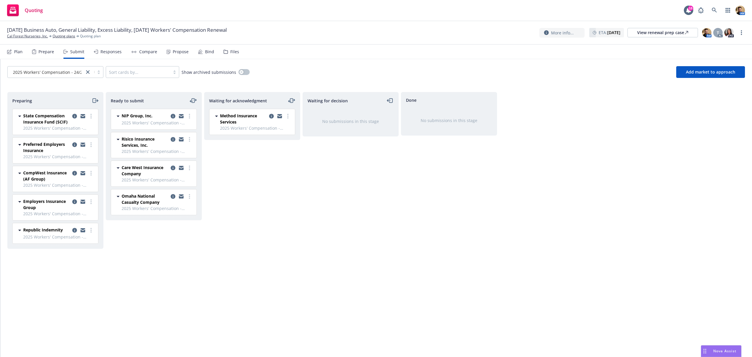
drag, startPoint x: 240, startPoint y: 223, endPoint x: 218, endPoint y: 214, distance: 23.7
click at [240, 223] on div "Waiting for acknowledgment Method Insurance Services 2025 Workers' Compensation…" at bounding box center [252, 218] width 96 height 252
click at [82, 231] on icon "copy logging email" at bounding box center [83, 230] width 5 height 4
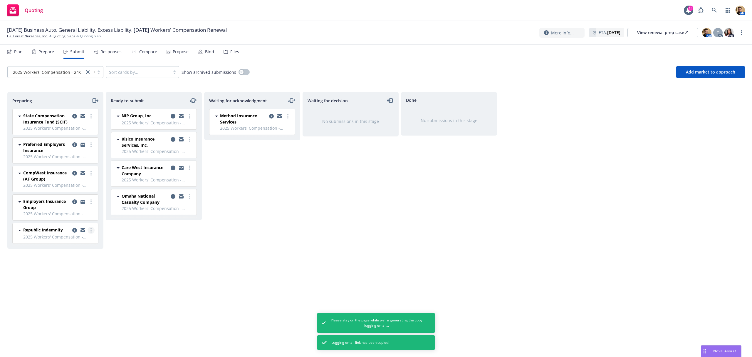
click at [91, 232] on icon "more" at bounding box center [90, 230] width 1 height 5
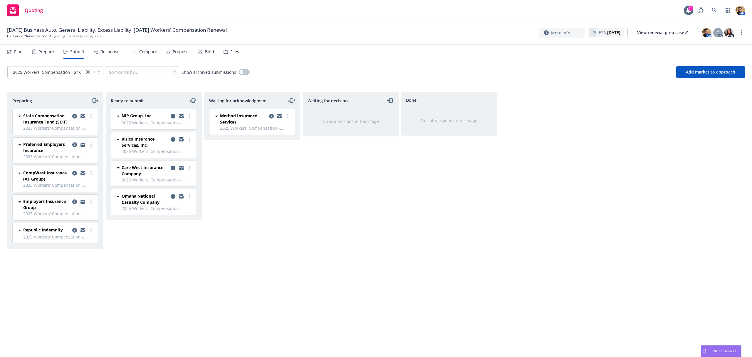
click at [83, 241] on span "Complete preparation" at bounding box center [64, 243] width 58 height 6
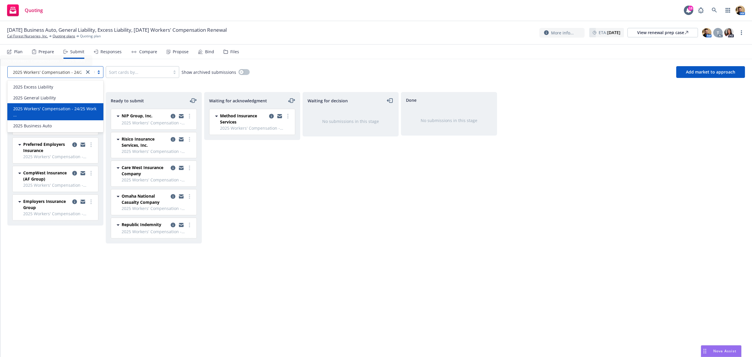
click at [58, 71] on span "2025 Workers' Compensation - 24/25 Work ..." at bounding box center [57, 72] width 88 height 6
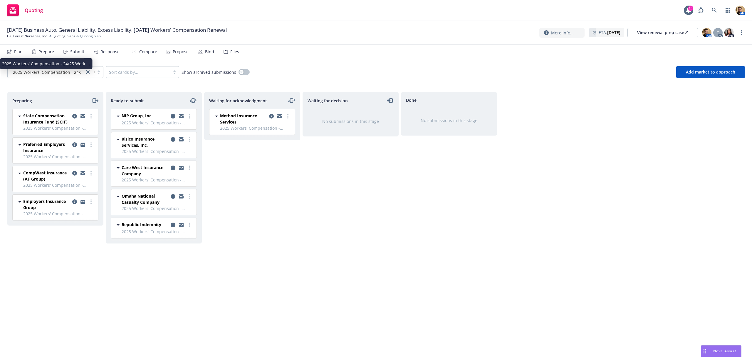
click at [269, 239] on div "Waiting for acknowledgment Method Insurance Services 2025 Workers' Compensation…" at bounding box center [252, 218] width 96 height 252
drag, startPoint x: 75, startPoint y: 115, endPoint x: 119, endPoint y: 139, distance: 50.2
click at [75, 115] on icon "copy logging email" at bounding box center [74, 116] width 5 height 5
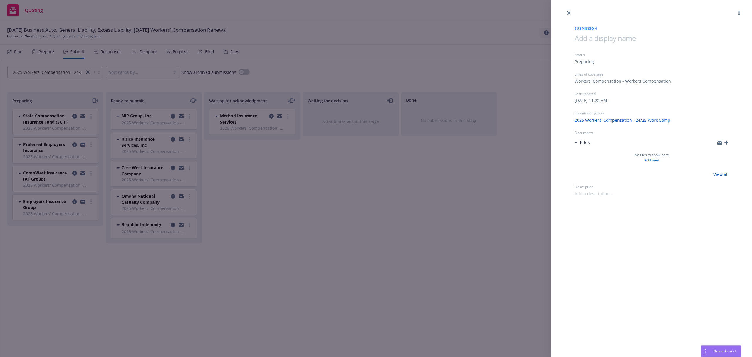
click at [581, 195] on span at bounding box center [594, 193] width 38 height 6
click at [581, 195] on span "BPO SSC 01760867" at bounding box center [592, 196] width 35 height 13
copy span "BPO SSC 01760867"
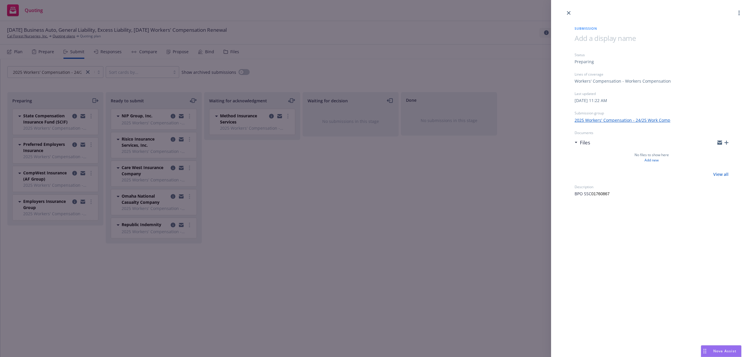
click at [514, 202] on div "Submission Status Preparing Lines of coverage Workers' Compensation - Workers C…" at bounding box center [376, 178] width 752 height 357
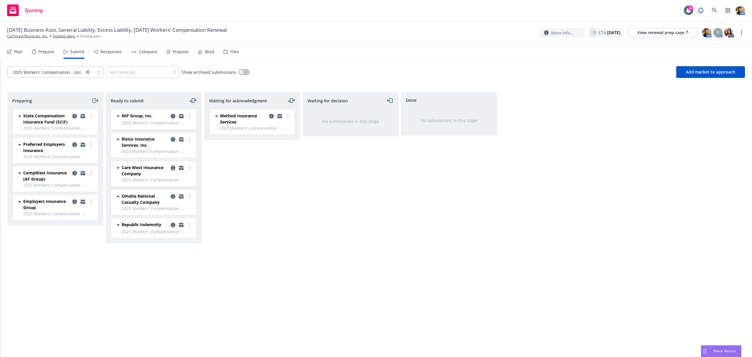
click at [75, 145] on icon "copy logging email" at bounding box center [74, 144] width 5 height 5
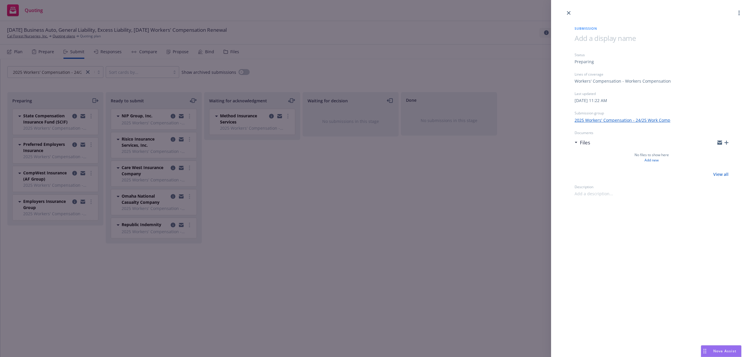
click at [582, 194] on span at bounding box center [594, 193] width 38 height 6
paste span
click at [621, 194] on div "BPO SSC 01760867" at bounding box center [652, 193] width 154 height 6
click at [308, 220] on div "Submission Status Preparing Lines of coverage Workers' Compensation - Workers C…" at bounding box center [376, 178] width 752 height 357
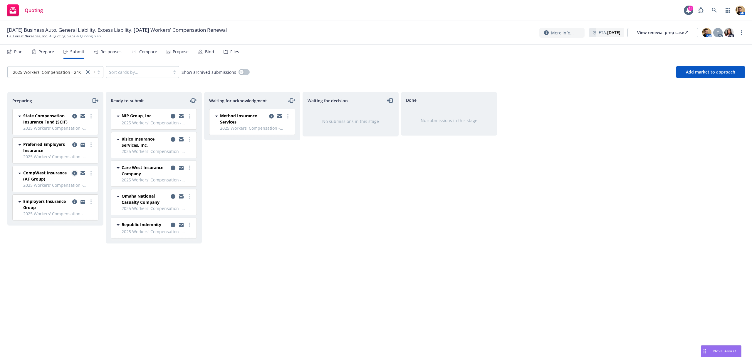
click at [73, 172] on icon "copy logging email" at bounding box center [74, 173] width 5 height 5
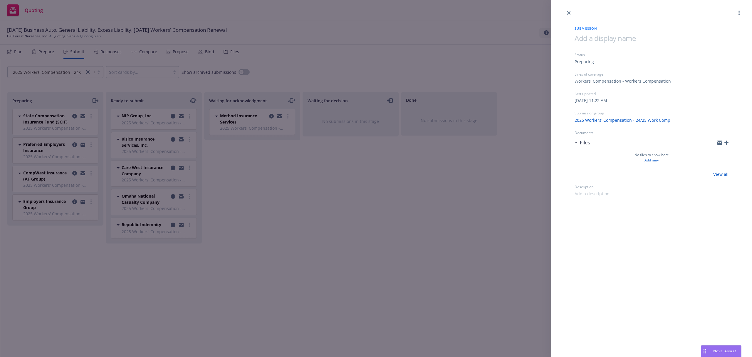
click at [589, 193] on span at bounding box center [594, 193] width 38 height 6
paste span
click at [616, 191] on div "BPO SSC 01760867" at bounding box center [652, 193] width 154 height 6
click at [369, 228] on div "Submission Status Preparing Lines of coverage Workers' Compensation - Workers C…" at bounding box center [376, 178] width 752 height 357
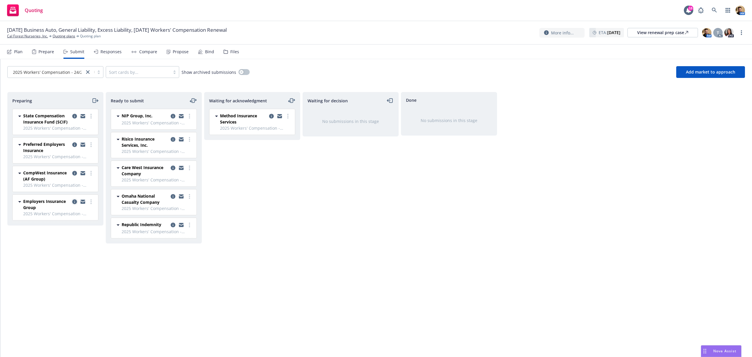
click at [76, 200] on icon "copy logging email" at bounding box center [74, 201] width 5 height 5
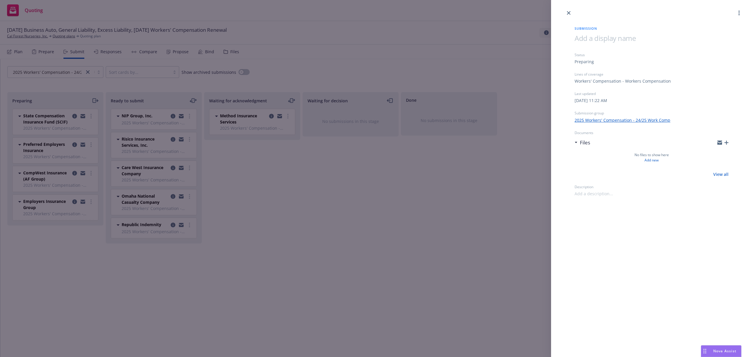
click at [585, 192] on span at bounding box center [594, 193] width 38 height 6
paste span
click at [627, 194] on div "BPO SSC 01760867" at bounding box center [652, 193] width 154 height 6
click at [430, 253] on div "Submission Status Preparing Lines of coverage Workers' Compensation - Workers C…" at bounding box center [376, 178] width 752 height 357
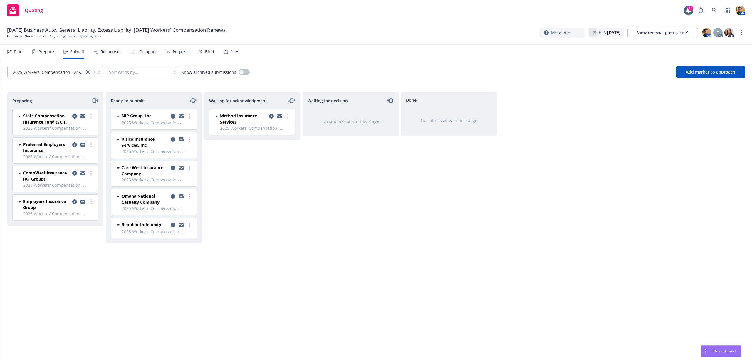
click at [76, 116] on icon "copy logging email" at bounding box center [74, 116] width 5 height 5
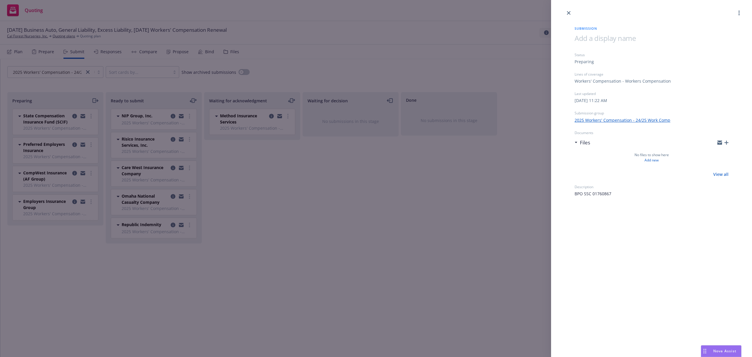
click at [322, 250] on div "Submission Status Preparing Lines of coverage Workers' Compensation - Workers C…" at bounding box center [376, 178] width 752 height 357
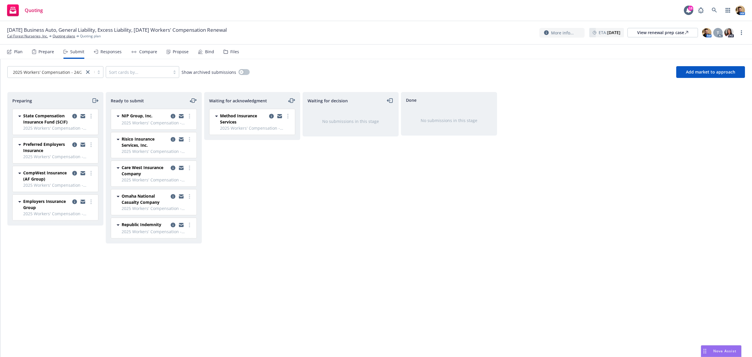
click at [193, 99] on icon "moveLeftRight" at bounding box center [193, 100] width 7 height 7
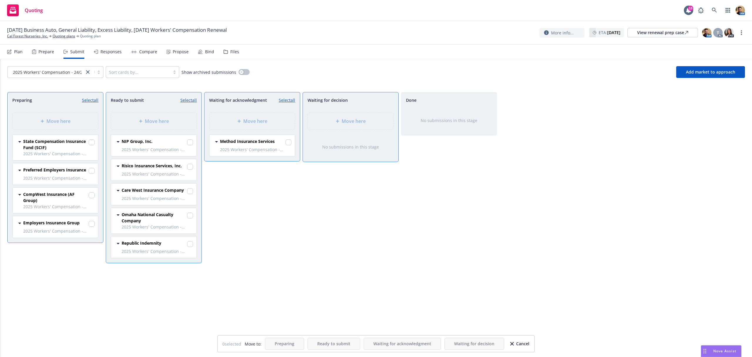
click at [191, 99] on link "Select all" at bounding box center [188, 100] width 16 height 6
checkbox input "true"
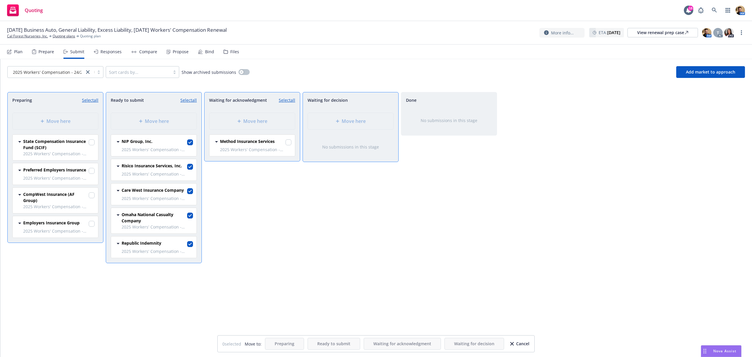
checkbox input "true"
click at [263, 120] on span "Move here" at bounding box center [255, 121] width 24 height 7
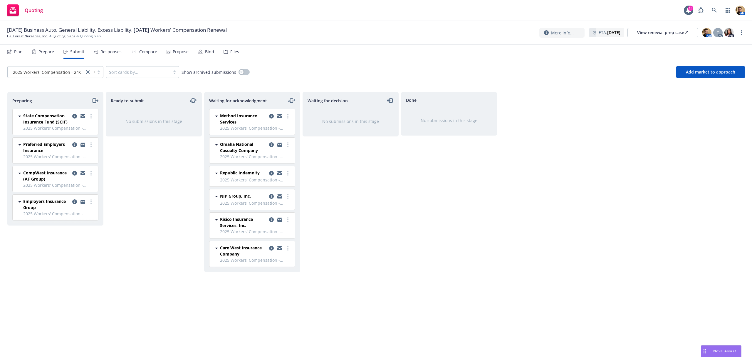
click at [92, 100] on icon "moveRight" at bounding box center [95, 100] width 7 height 7
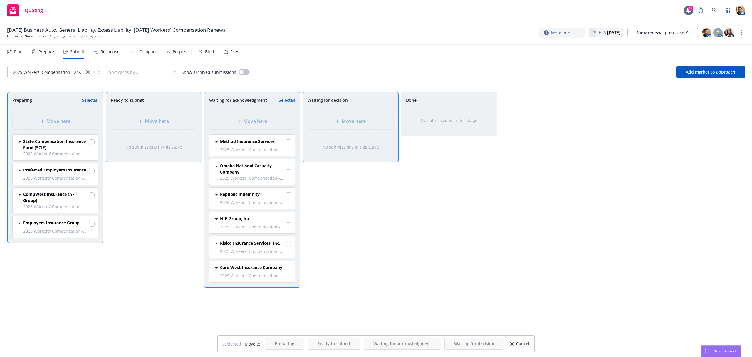
click at [92, 97] on link "Select all" at bounding box center [90, 100] width 16 height 6
checkbox input "true"
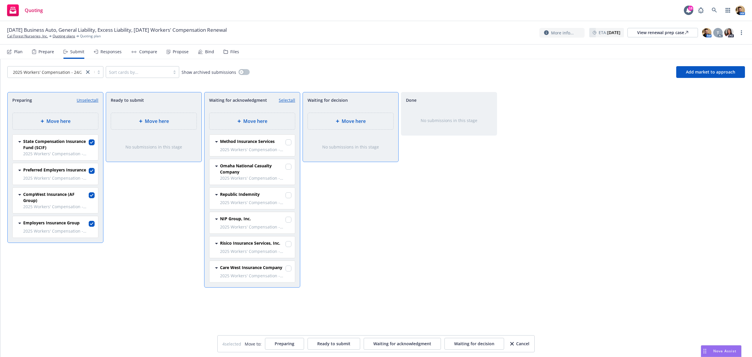
click at [144, 121] on div at bounding box center [142, 121] width 6 height 4
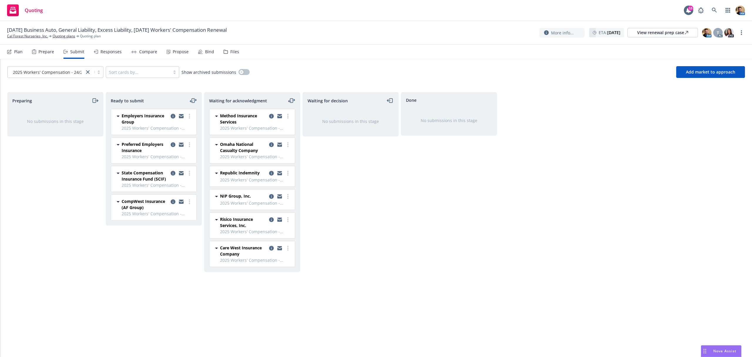
click at [434, 269] on div "Done No submissions in this stage" at bounding box center [449, 218] width 96 height 252
click at [59, 77] on div "2025 Workers' Compensation - 24/25 Work ..." at bounding box center [55, 72] width 96 height 12
click at [46, 123] on span "2025 Business Auto" at bounding box center [32, 126] width 38 height 6
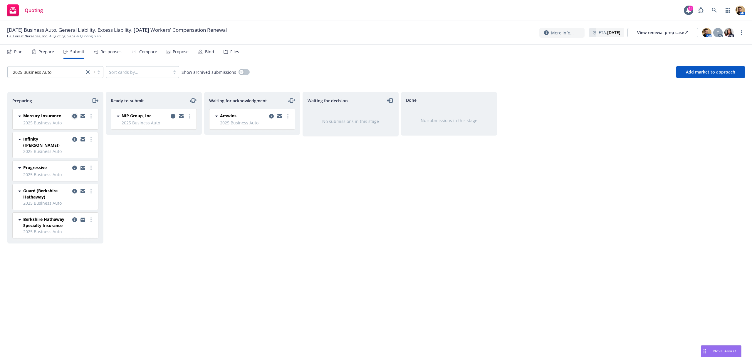
click at [76, 115] on icon "copy logging email" at bounding box center [74, 116] width 5 height 5
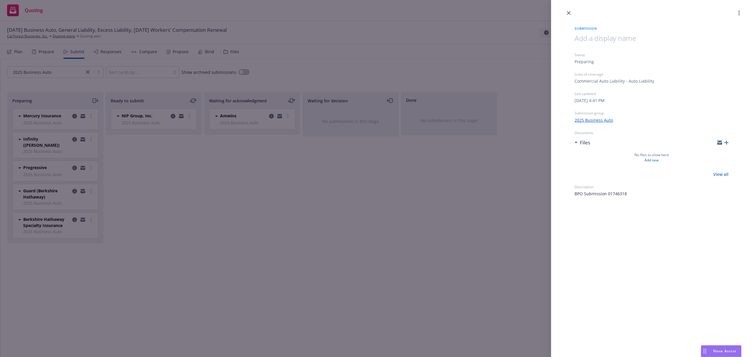
click at [301, 224] on div "Submission Status Preparing Lines of coverage Commercial Auto Liability - Auto …" at bounding box center [376, 178] width 752 height 357
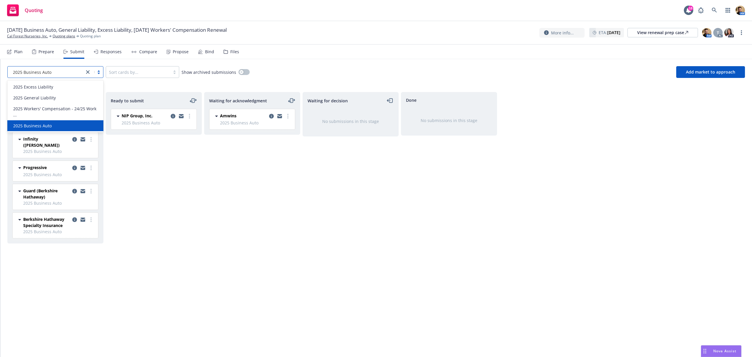
click at [52, 74] on div "2025 Business Auto" at bounding box center [46, 72] width 71 height 6
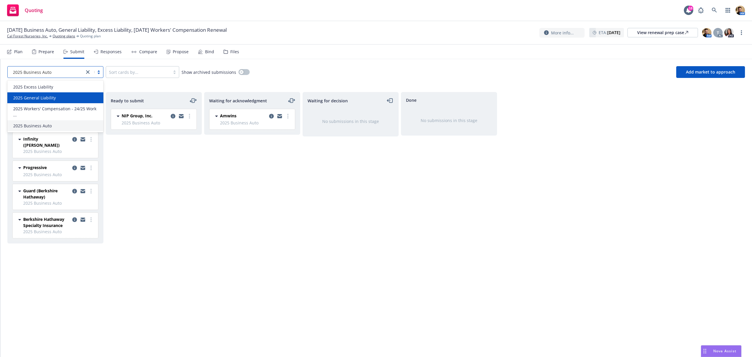
click at [48, 94] on div "2025 General Liability" at bounding box center [55, 97] width 96 height 11
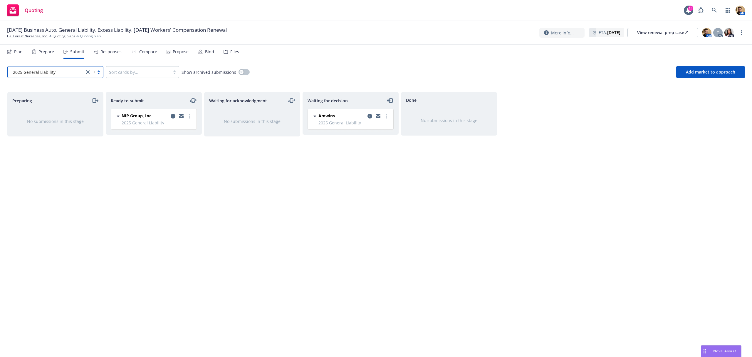
click at [240, 203] on div "Waiting for acknowledgment No submissions in this stage" at bounding box center [252, 218] width 96 height 252
click at [714, 10] on icon at bounding box center [714, 10] width 5 height 5
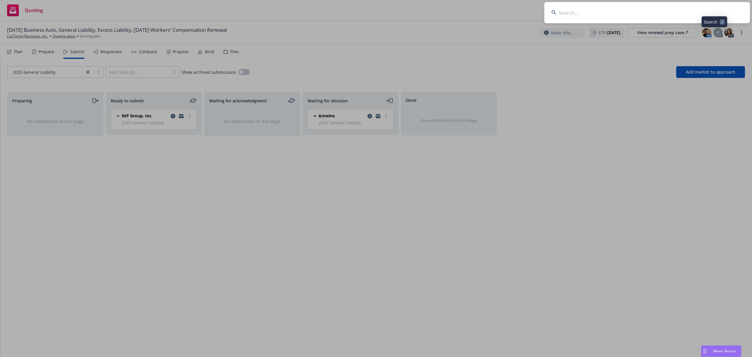
click at [680, 8] on input at bounding box center [647, 12] width 206 height 21
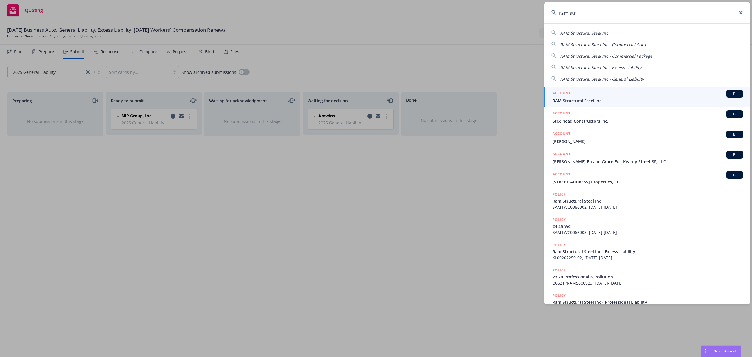
type input "ram str"
click at [592, 92] on div "ACCOUNT BI" at bounding box center [648, 94] width 190 height 8
